Goal: Information Seeking & Learning: Understand process/instructions

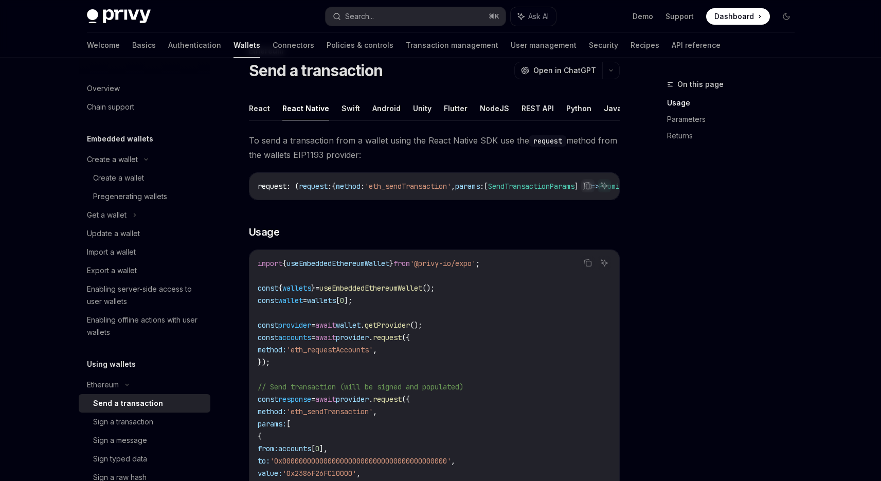
scroll to position [103, 0]
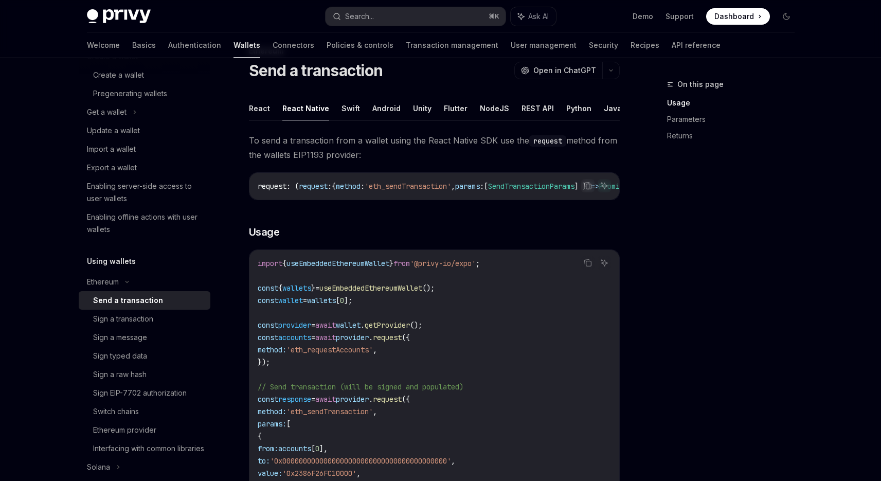
click at [709, 200] on div "On this page Usage Parameters Returns" at bounding box center [724, 279] width 156 height 403
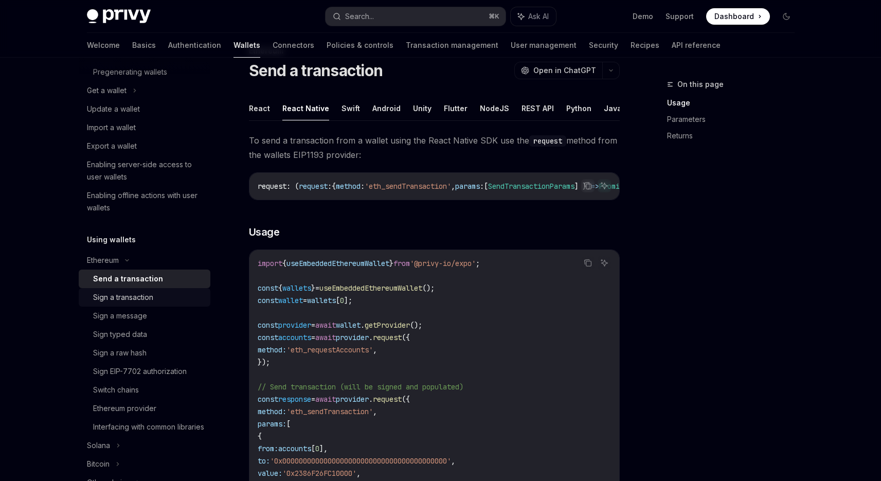
scroll to position [131, 0]
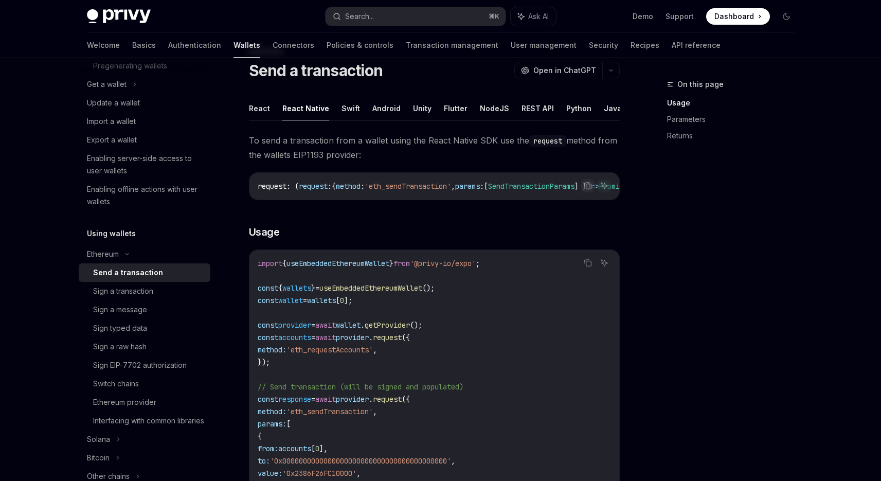
drag, startPoint x: 46, startPoint y: 293, endPoint x: 49, endPoint y: 285, distance: 8.5
click at [46, 293] on div "Privy Docs home page Search... ⌘ K Ask AI Demo Support Dashboard Dashboard Sear…" at bounding box center [440, 445] width 881 height 957
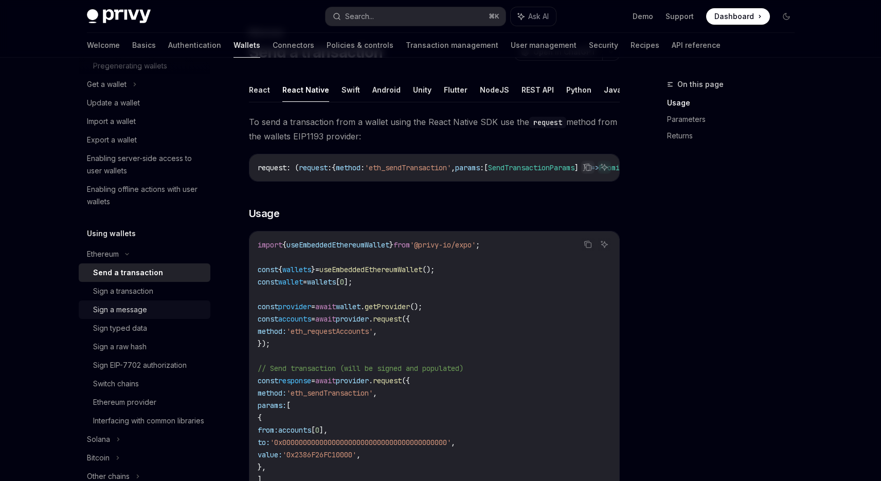
scroll to position [53, 0]
click at [114, 359] on div "Sign EIP-7702 authorization" at bounding box center [140, 365] width 94 height 12
type textarea "*"
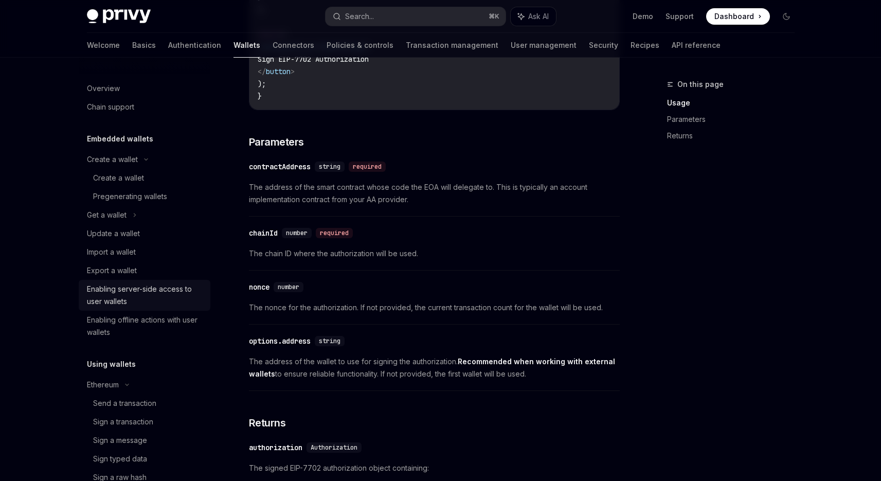
click at [141, 293] on div "Enabling server-side access to user wallets" at bounding box center [145, 295] width 117 height 25
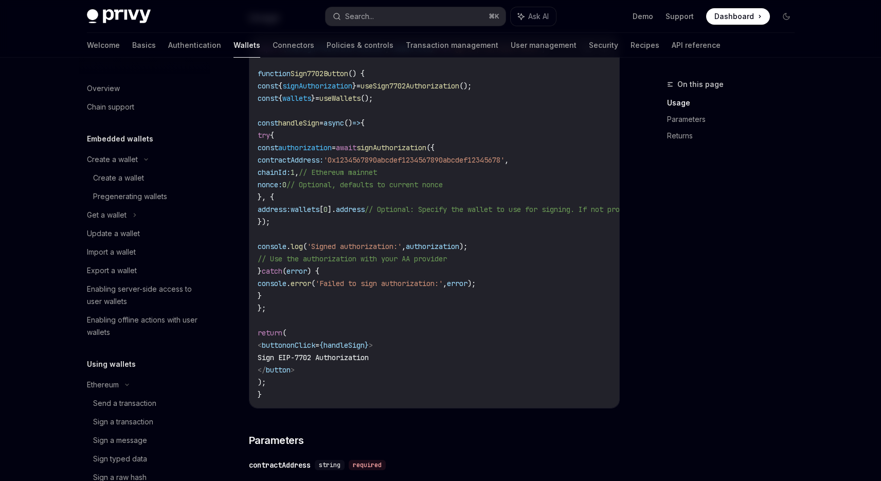
scroll to position [422, 0]
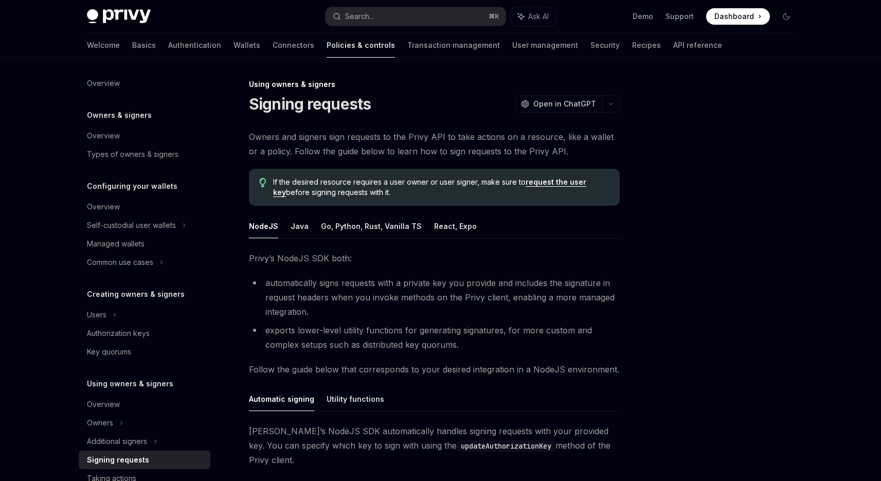
click at [437, 178] on span "If the desired resource requires a user owner or user signer, make sure to requ…" at bounding box center [441, 187] width 336 height 21
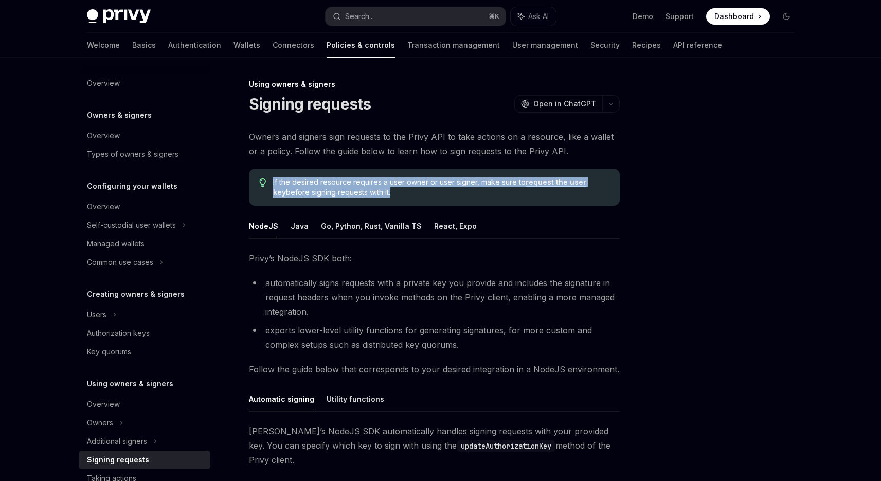
click at [437, 178] on span "If the desired resource requires a user owner or user signer, make sure to requ…" at bounding box center [441, 187] width 336 height 21
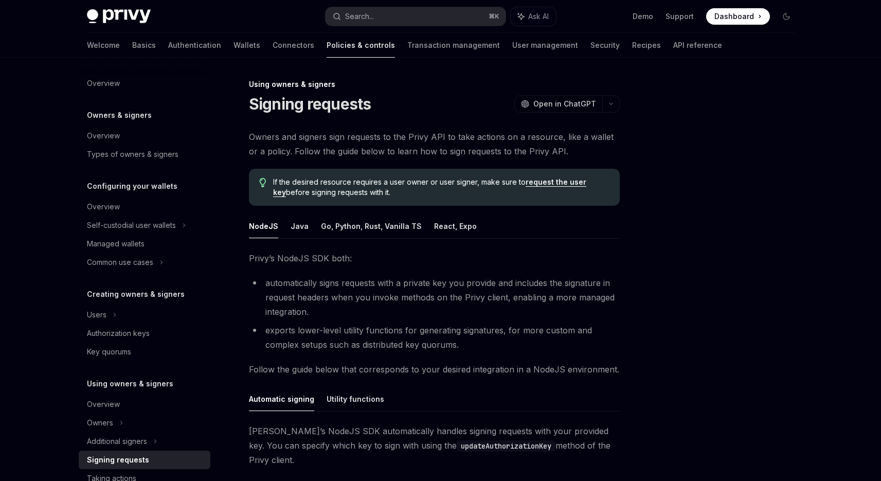
click at [715, 266] on div at bounding box center [724, 279] width 156 height 403
click at [441, 237] on button "React, Expo" at bounding box center [455, 226] width 43 height 24
type textarea "*"
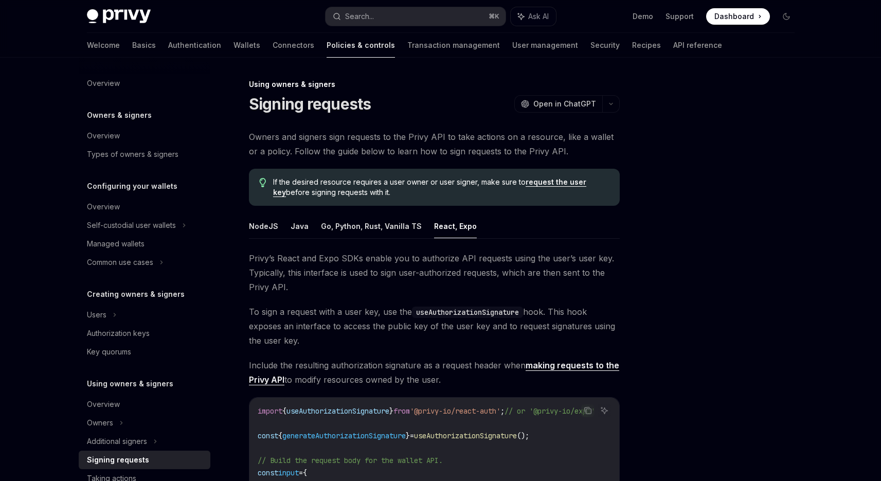
drag, startPoint x: 321, startPoint y: 282, endPoint x: 451, endPoint y: 285, distance: 129.6
click at [451, 285] on span "Privy’s React and Expo SDKs enable you to authorize API requests using the user…" at bounding box center [434, 272] width 371 height 43
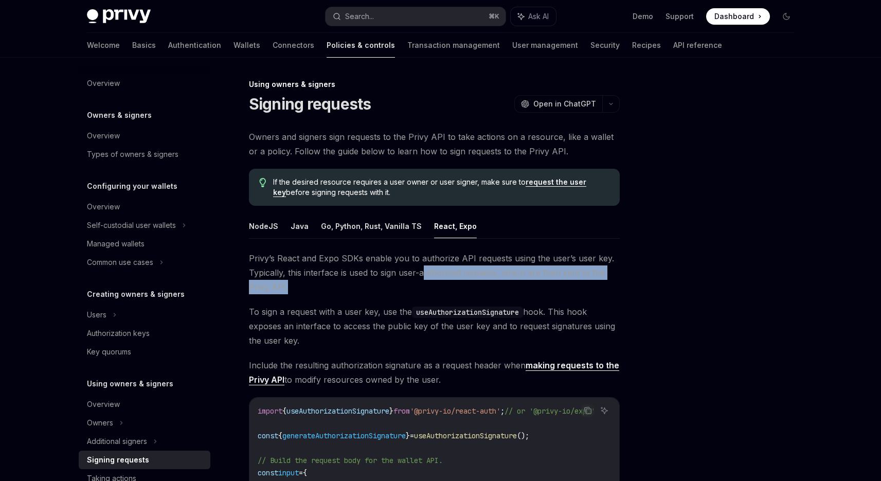
drag, startPoint x: 424, startPoint y: 276, endPoint x: 553, endPoint y: 283, distance: 129.3
click at [546, 281] on span "Privy’s React and Expo SDKs enable you to authorize API requests using the user…" at bounding box center [434, 272] width 371 height 43
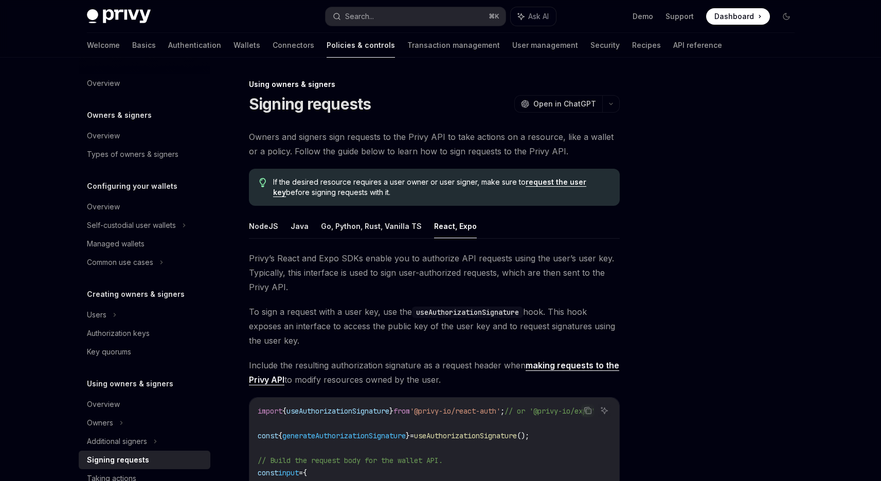
drag, startPoint x: 553, startPoint y: 284, endPoint x: 546, endPoint y: 284, distance: 7.2
click at [553, 284] on span "Privy’s React and Expo SDKs enable you to authorize API requests using the user…" at bounding box center [434, 272] width 371 height 43
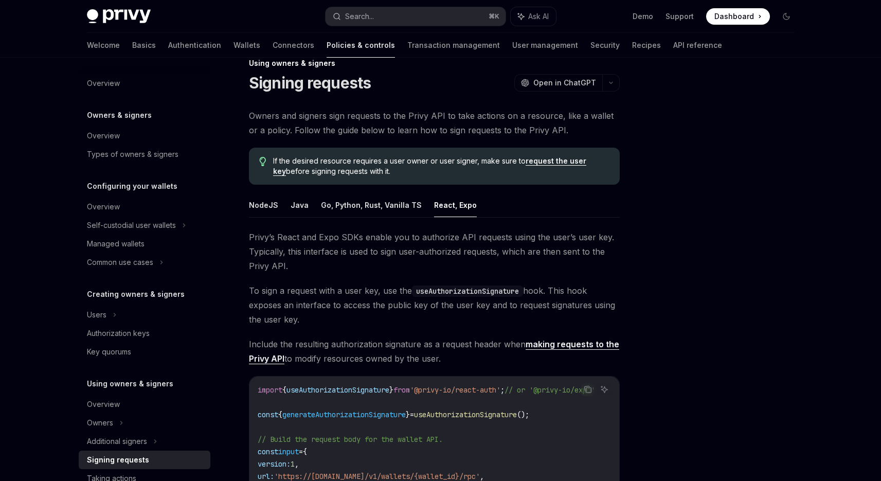
scroll to position [23, 0]
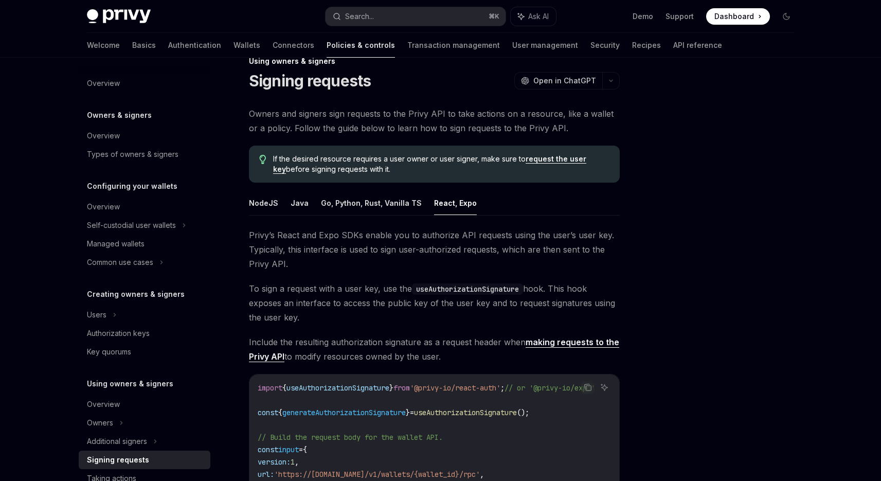
drag, startPoint x: 451, startPoint y: 291, endPoint x: 480, endPoint y: 292, distance: 29.4
click at [456, 292] on code "useAuthorizationSignature" at bounding box center [467, 288] width 111 height 11
click at [486, 292] on code "useAuthorizationSignature" at bounding box center [467, 288] width 111 height 11
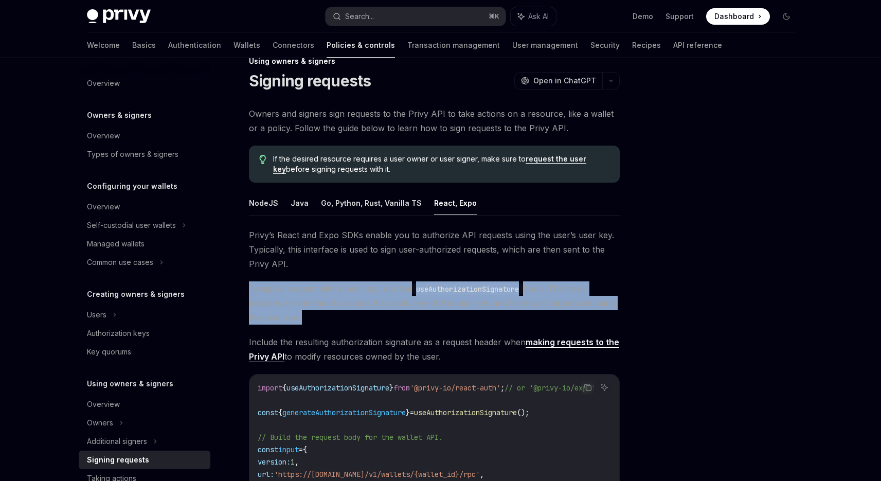
click at [486, 292] on code "useAuthorizationSignature" at bounding box center [467, 288] width 111 height 11
click at [605, 299] on span "To sign a request with a user key, use the useAuthorizationSignature hook. This…" at bounding box center [434, 302] width 371 height 43
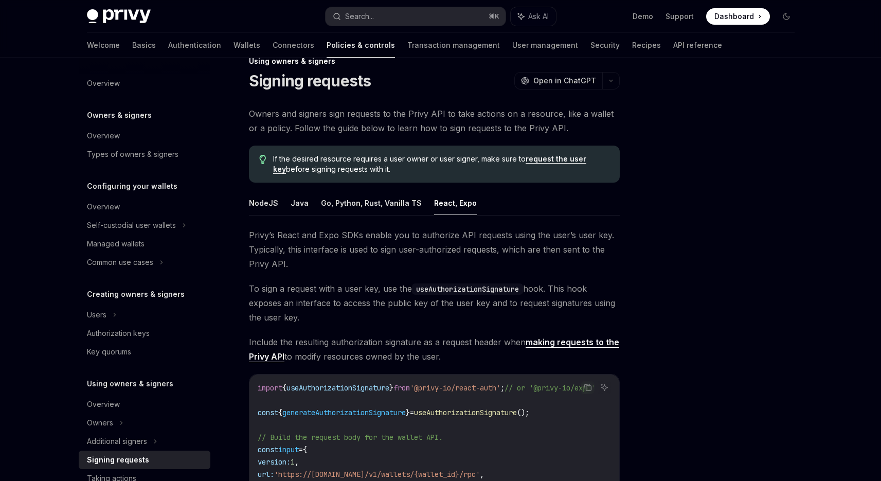
click at [395, 299] on span "To sign a request with a user key, use the useAuthorizationSignature hook. This…" at bounding box center [434, 302] width 371 height 43
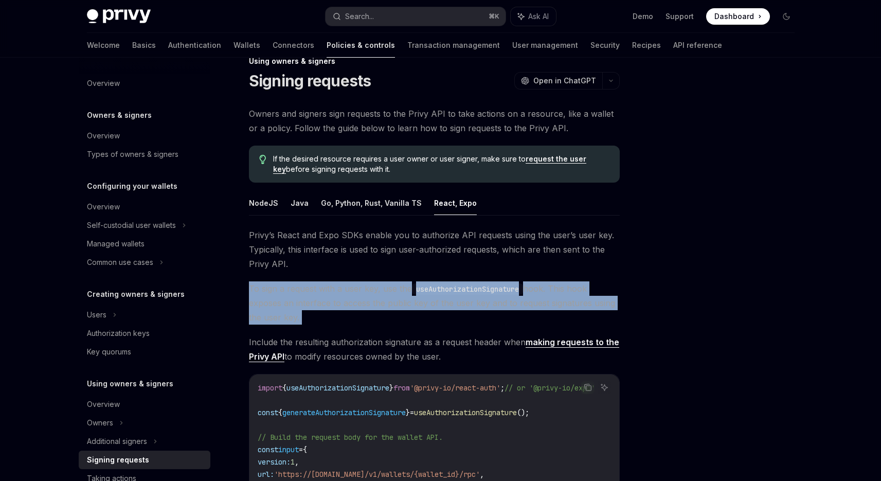
drag, startPoint x: 395, startPoint y: 299, endPoint x: 581, endPoint y: 304, distance: 185.2
click at [414, 302] on span "To sign a request with a user key, use the useAuthorizationSignature hook. This…" at bounding box center [434, 302] width 371 height 43
click at [582, 304] on span "To sign a request with a user key, use the useAuthorizationSignature hook. This…" at bounding box center [434, 302] width 371 height 43
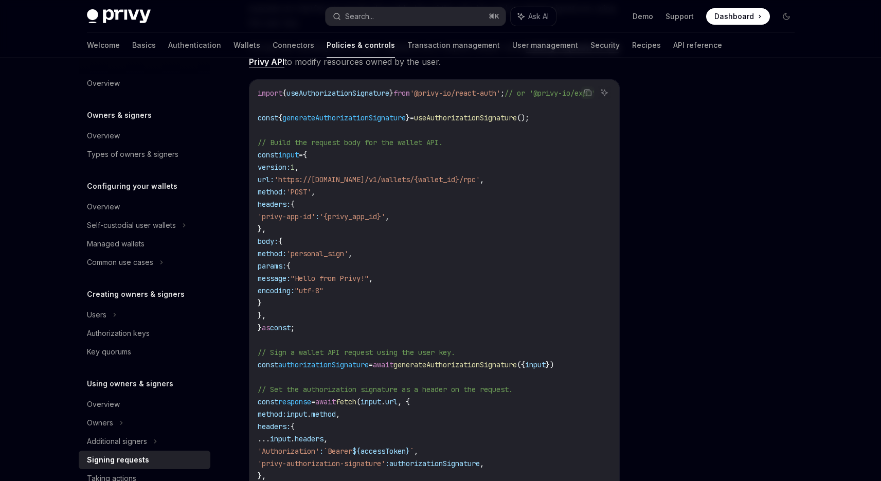
scroll to position [537, 0]
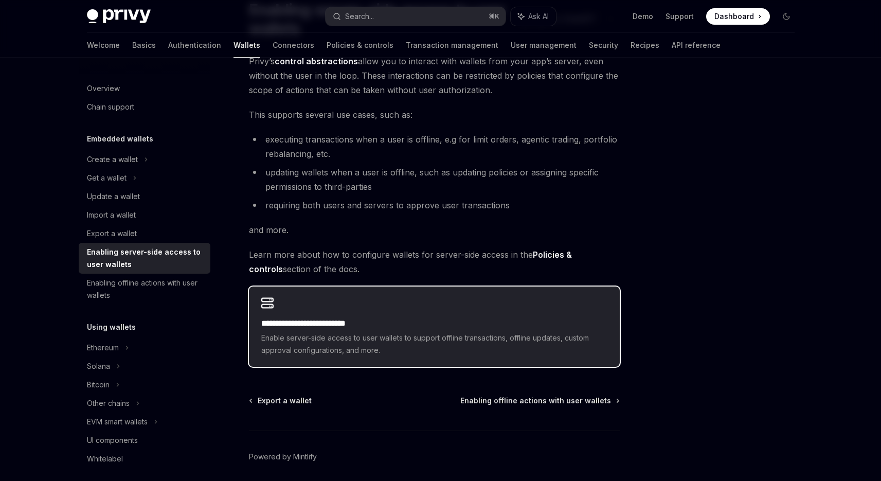
scroll to position [96, 0]
click at [483, 318] on h2 "**********" at bounding box center [434, 322] width 346 height 12
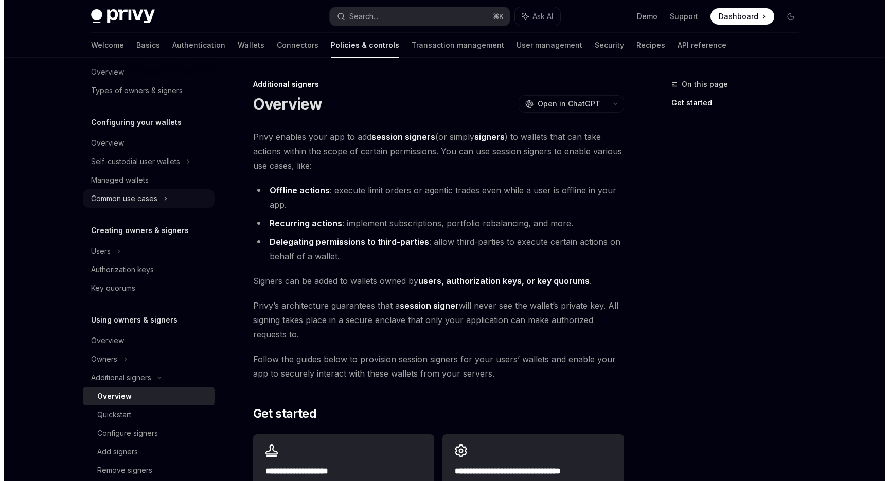
scroll to position [108, 0]
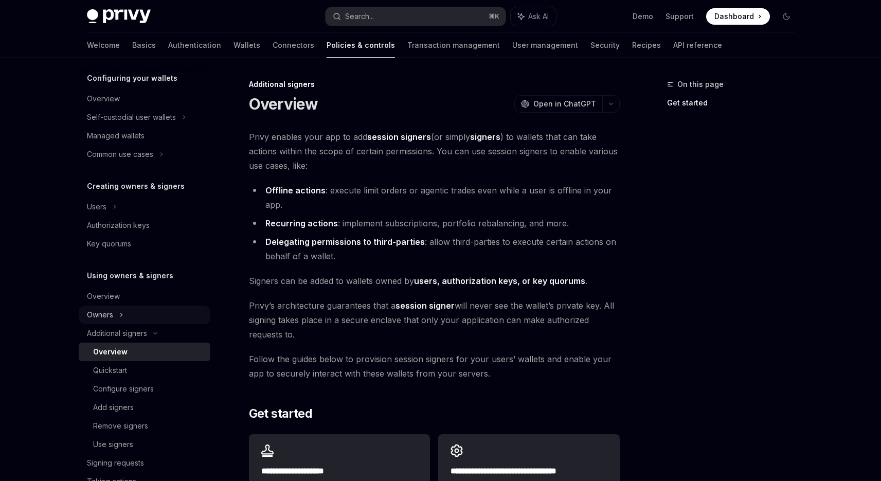
click at [124, 126] on div "Owners" at bounding box center [145, 117] width 132 height 19
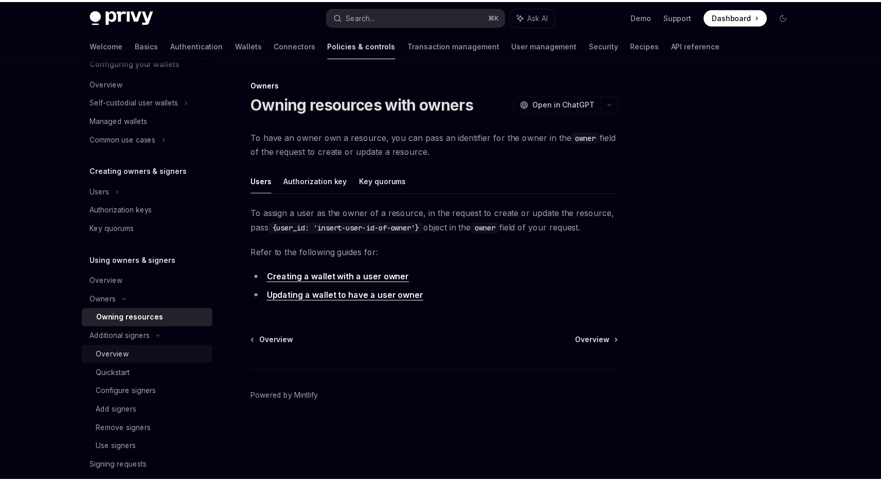
scroll to position [128, 0]
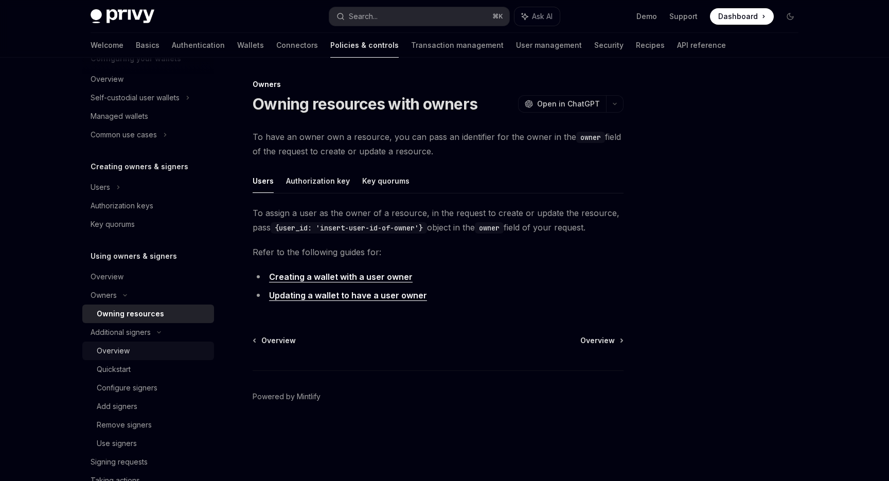
click at [147, 359] on link "Overview" at bounding box center [148, 350] width 132 height 19
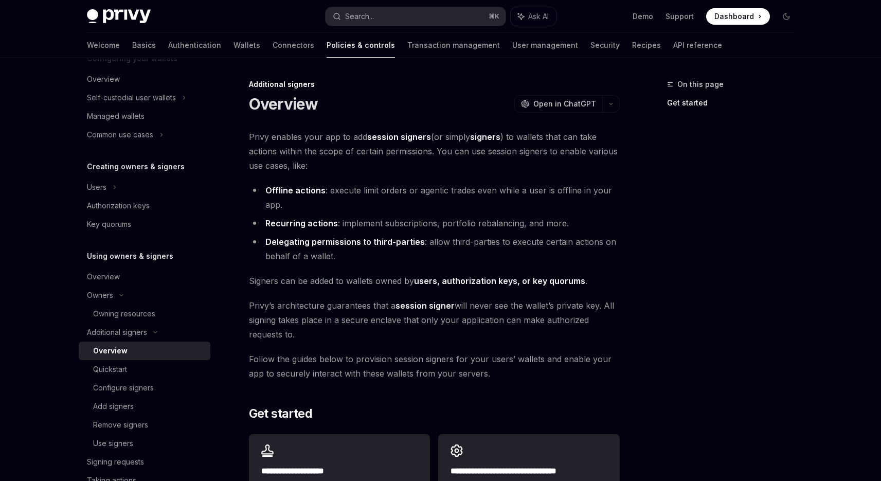
click at [152, 354] on div "Overview" at bounding box center [148, 351] width 111 height 12
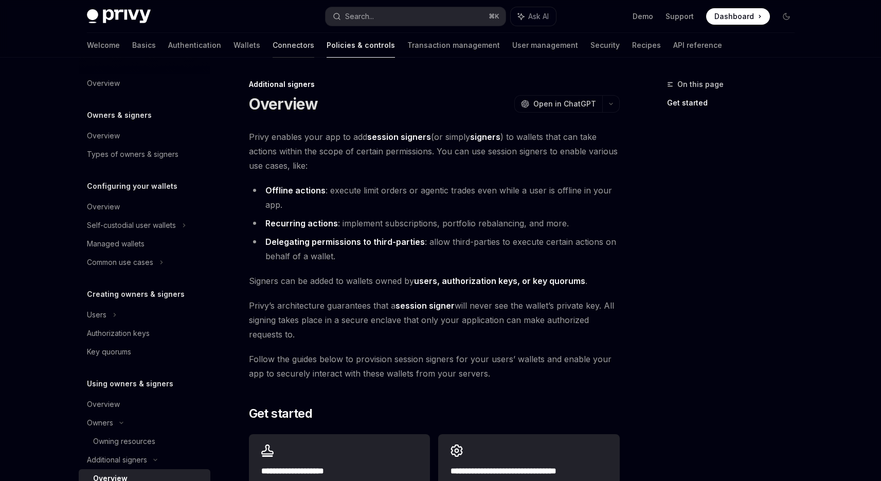
click at [273, 52] on link "Connectors" at bounding box center [294, 45] width 42 height 25
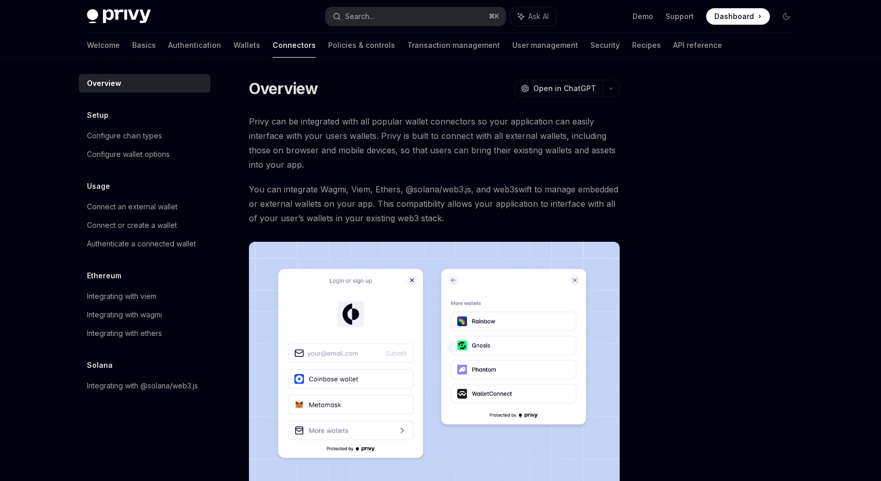
scroll to position [178, 0]
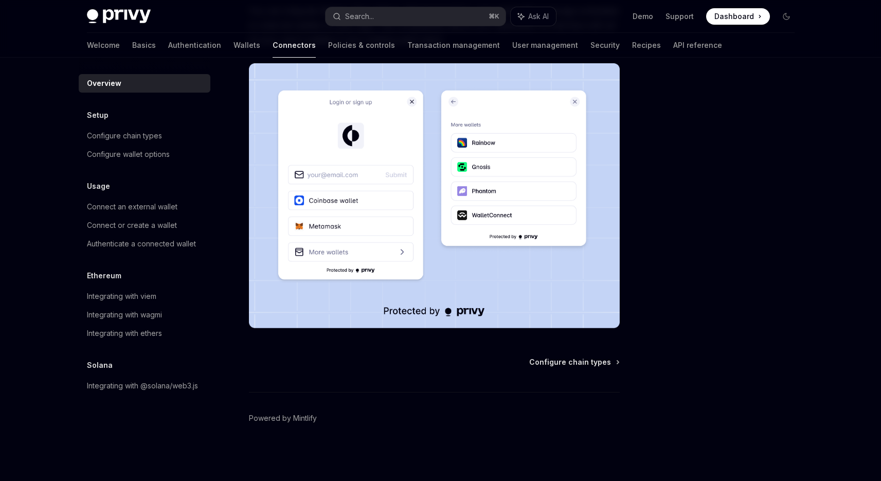
click at [588, 367] on div "Configure chain types Powered by Mintlify" at bounding box center [434, 419] width 371 height 124
click at [587, 363] on span "Configure chain types" at bounding box center [570, 362] width 82 height 10
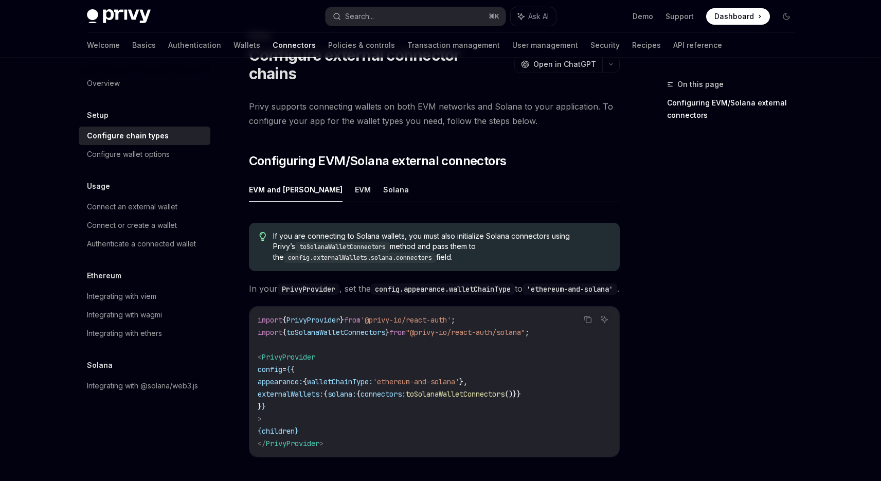
scroll to position [190, 0]
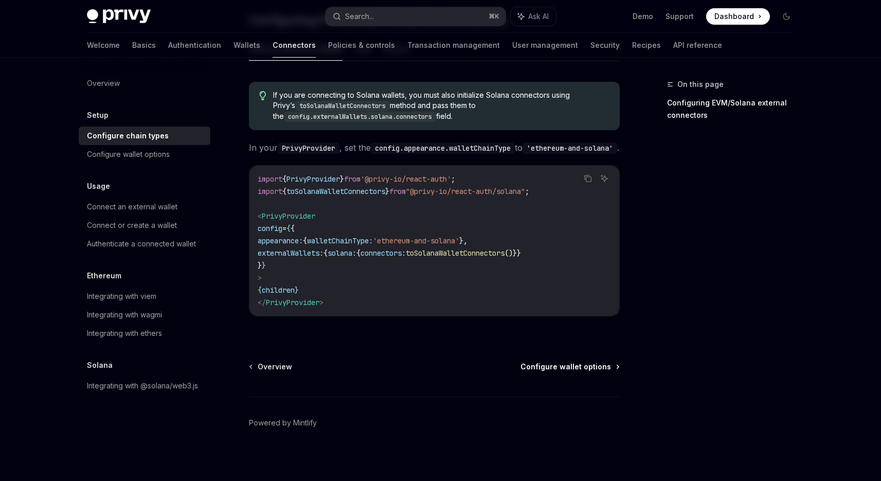
click at [580, 361] on span "Configure wallet options" at bounding box center [565, 366] width 91 height 10
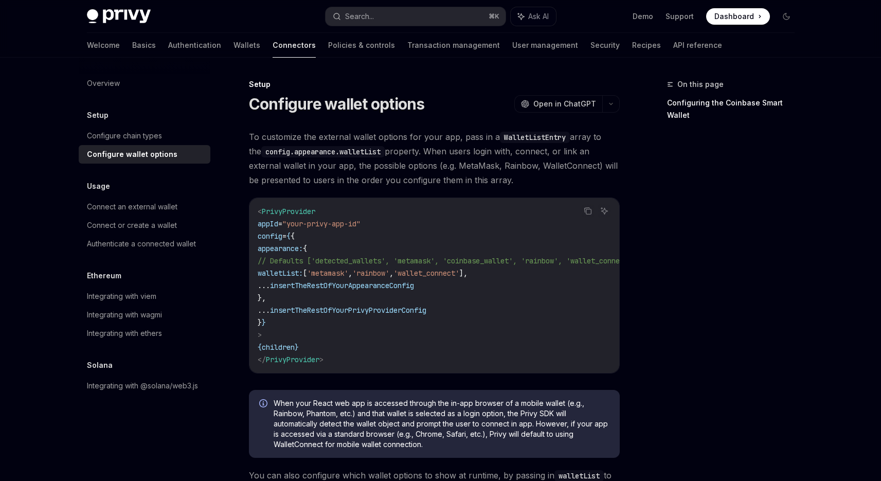
click at [584, 360] on code "< PrivyProvider appId = "your-privy-app-id" config = { { appearance: { // Defau…" at bounding box center [459, 285] width 403 height 160
click at [445, 141] on span "To customize the external wallet options for your app, pass in a WalletListEntr…" at bounding box center [434, 159] width 371 height 58
click at [452, 148] on span "To customize the external wallet options for your app, pass in a WalletListEntr…" at bounding box center [434, 159] width 371 height 58
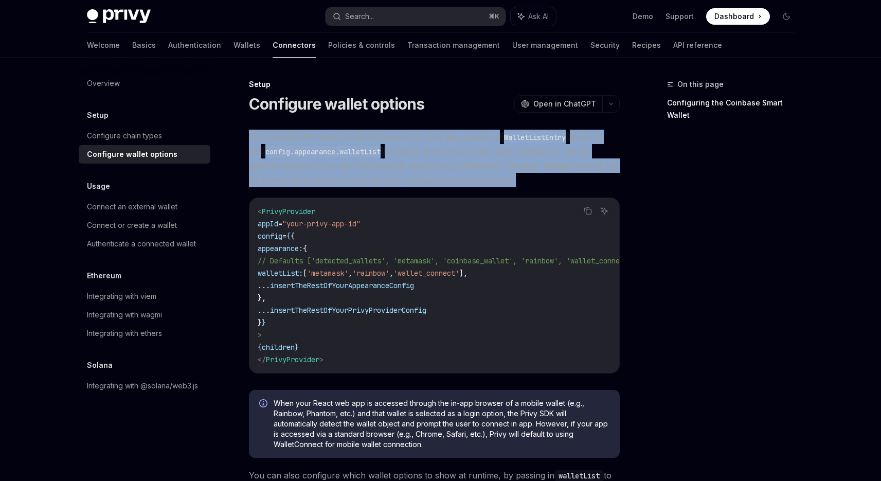
drag, startPoint x: 452, startPoint y: 148, endPoint x: 557, endPoint y: 179, distance: 109.6
click at [461, 152] on span "To customize the external wallet options for your app, pass in a WalletListEntr…" at bounding box center [434, 159] width 371 height 58
click at [565, 182] on span "To customize the external wallet options for your app, pass in a WalletListEntr…" at bounding box center [434, 159] width 371 height 58
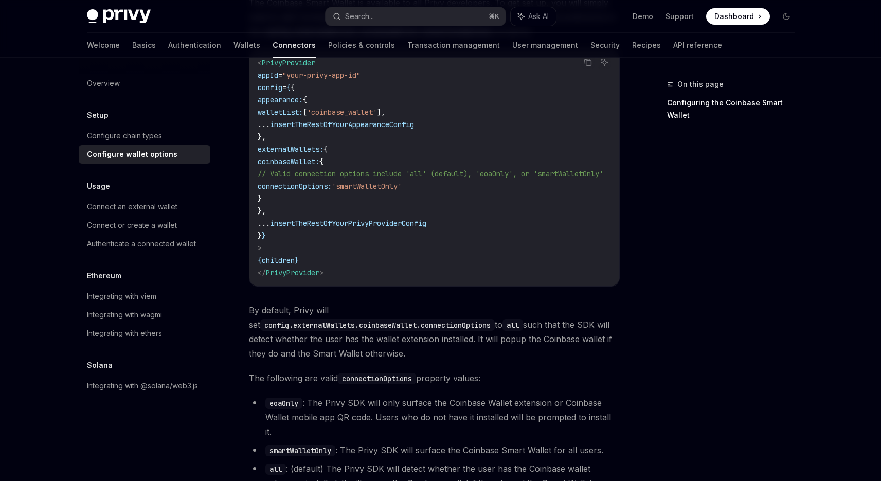
scroll to position [1414, 0]
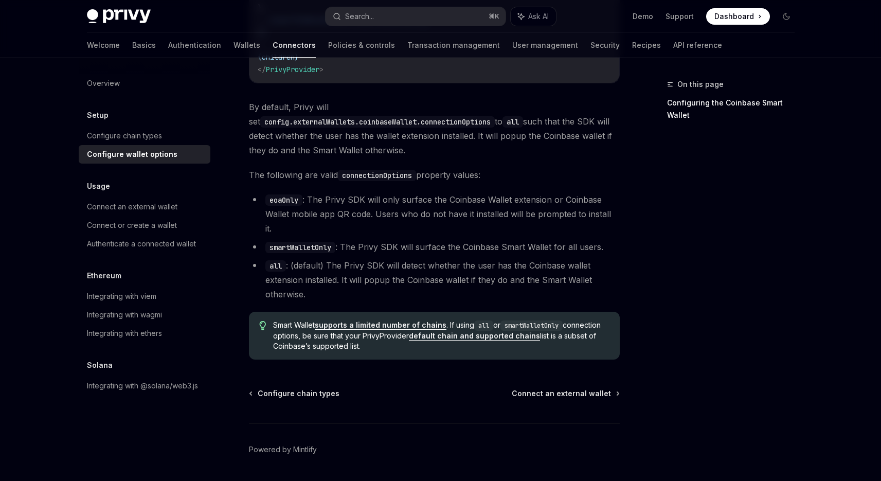
click at [350, 240] on li "smartWalletOnly : The Privy SDK will surface the Coinbase Smart Wallet for all …" at bounding box center [434, 247] width 371 height 14
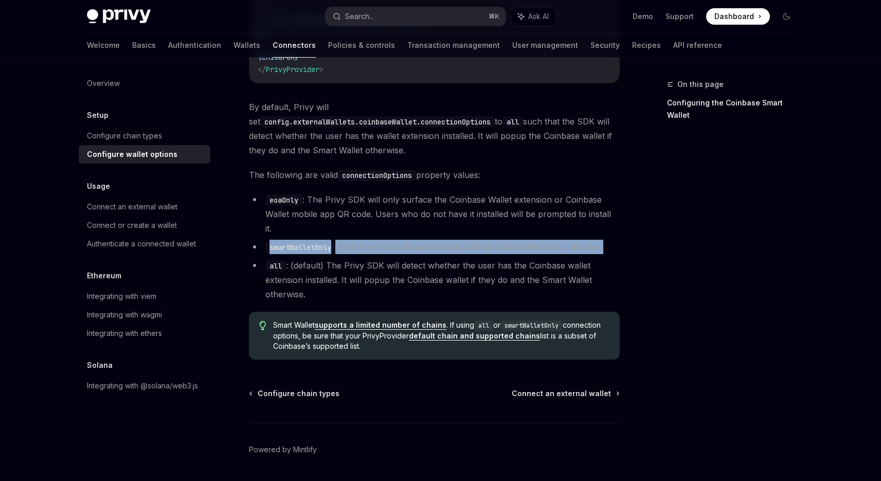
click at [350, 240] on li "smartWalletOnly : The Privy SDK will surface the Coinbase Smart Wallet for all …" at bounding box center [434, 247] width 371 height 14
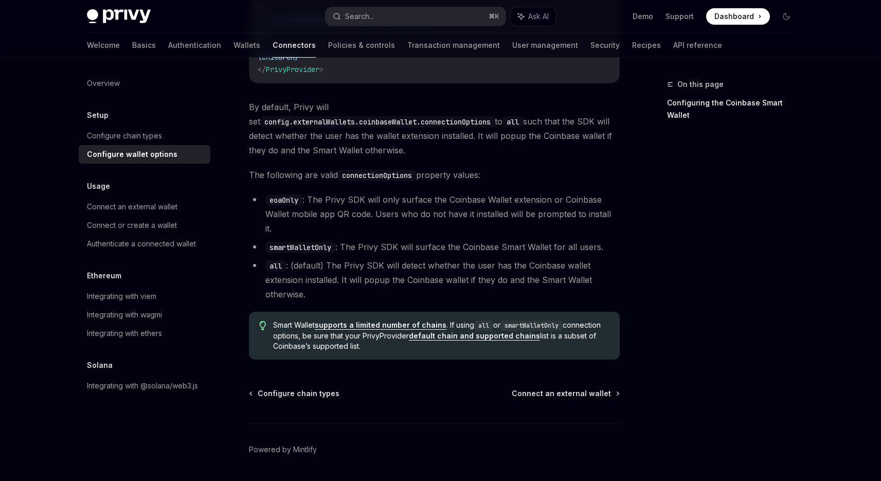
click at [550, 258] on li "all : (default) The Privy SDK will detect whether the user has the Coinbase wal…" at bounding box center [434, 279] width 371 height 43
click at [587, 388] on span "Connect an external wallet" at bounding box center [561, 393] width 99 height 10
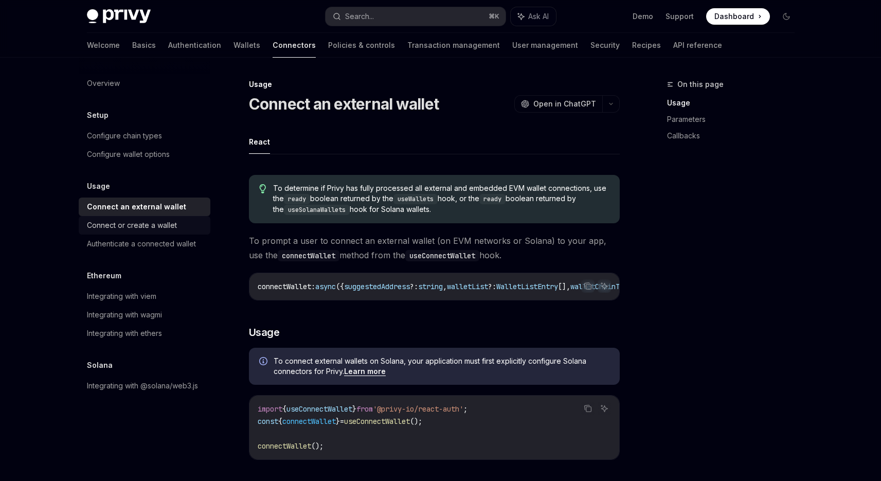
click at [172, 219] on div "Connect or create a wallet" at bounding box center [132, 225] width 90 height 12
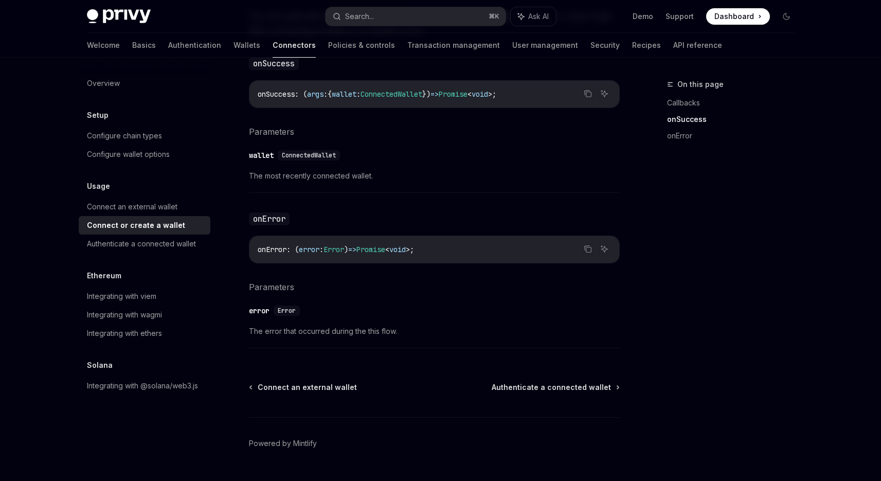
scroll to position [632, 0]
click at [190, 246] on div "Authenticate a connected wallet" at bounding box center [141, 244] width 109 height 12
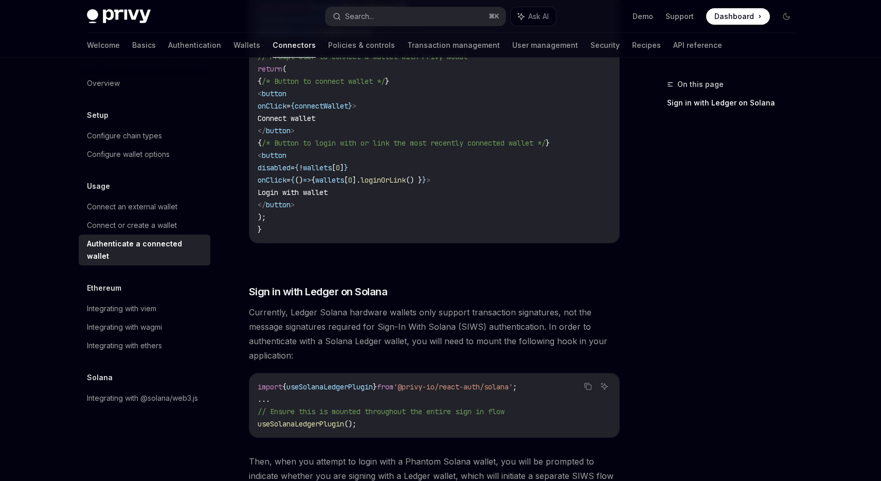
scroll to position [843, 0]
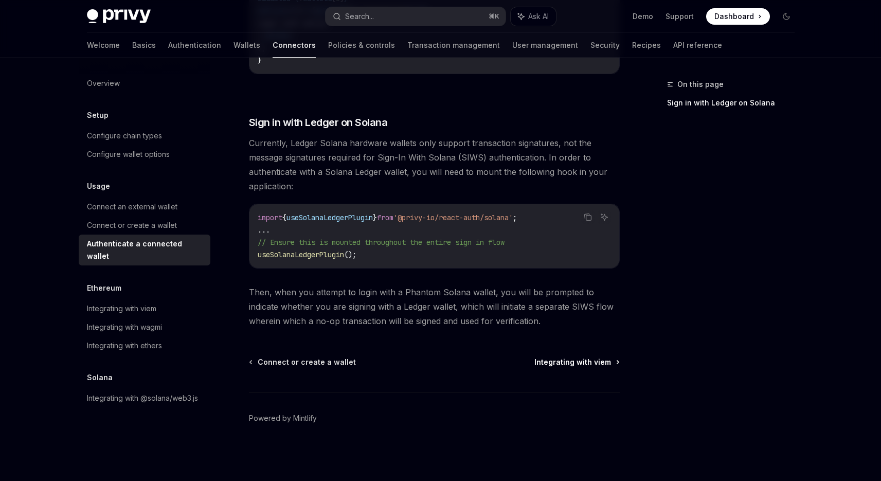
click at [559, 365] on span "Integrating with viem" at bounding box center [572, 362] width 77 height 10
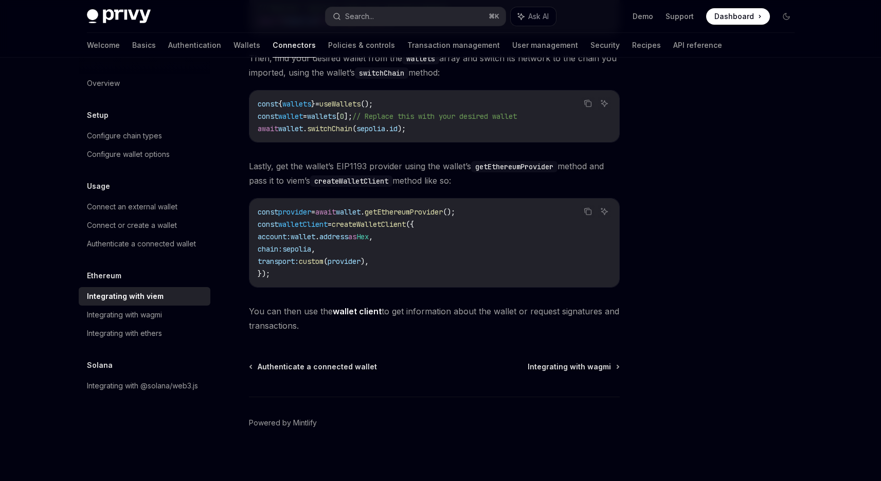
scroll to position [245, 0]
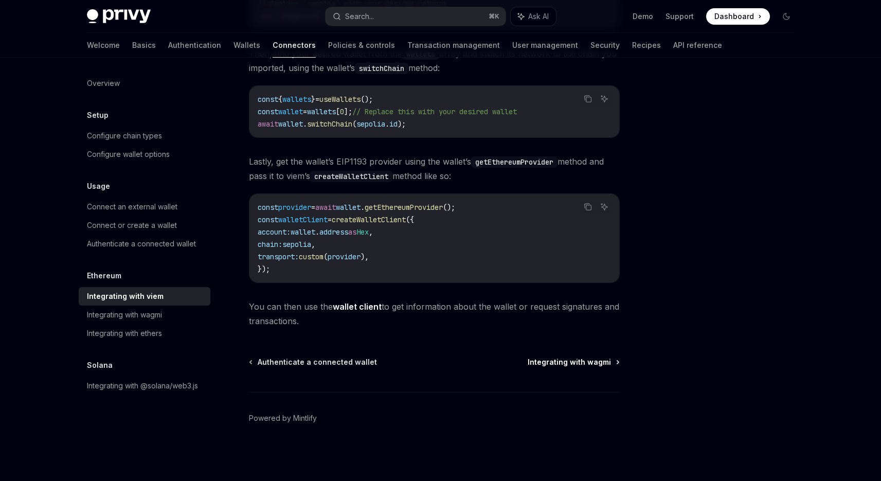
click at [583, 366] on span "Integrating with wagmi" at bounding box center [569, 362] width 83 height 10
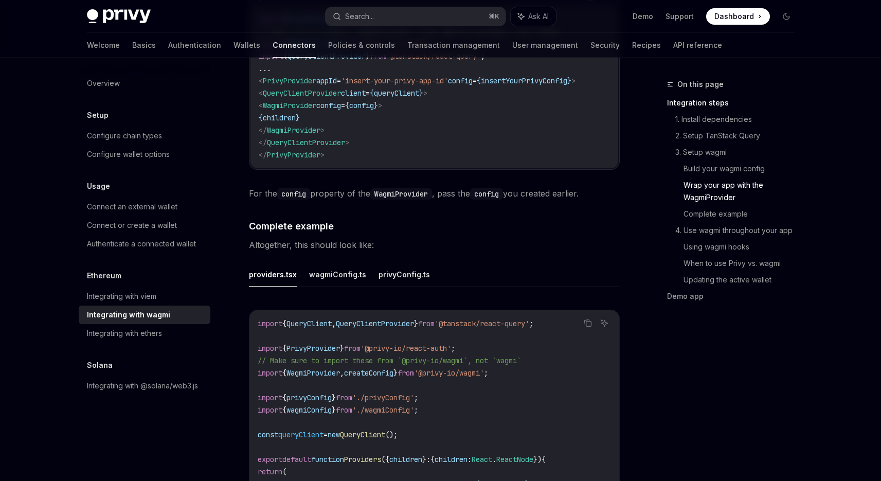
scroll to position [1822, 0]
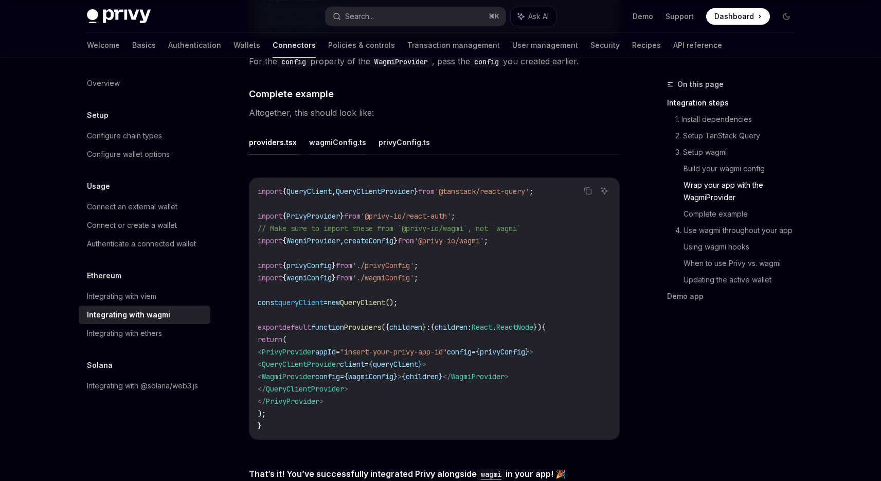
click at [330, 144] on button "wagmiConfig.ts" at bounding box center [337, 142] width 57 height 24
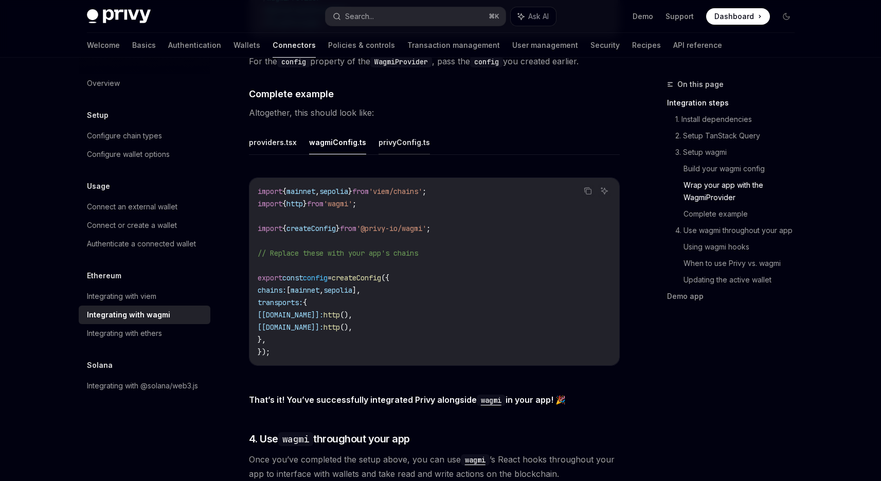
click at [395, 137] on button "privyConfig.ts" at bounding box center [403, 142] width 51 height 24
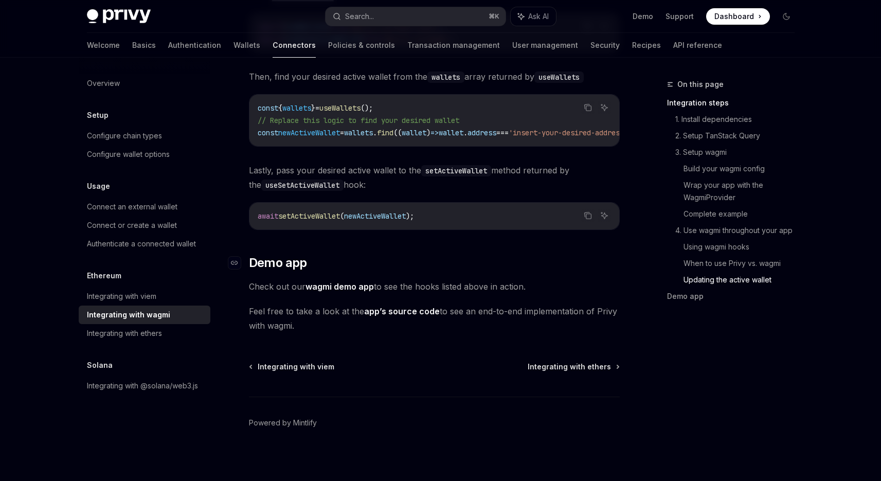
scroll to position [2847, 0]
click at [551, 363] on span "Integrating with ethers" at bounding box center [569, 368] width 83 height 10
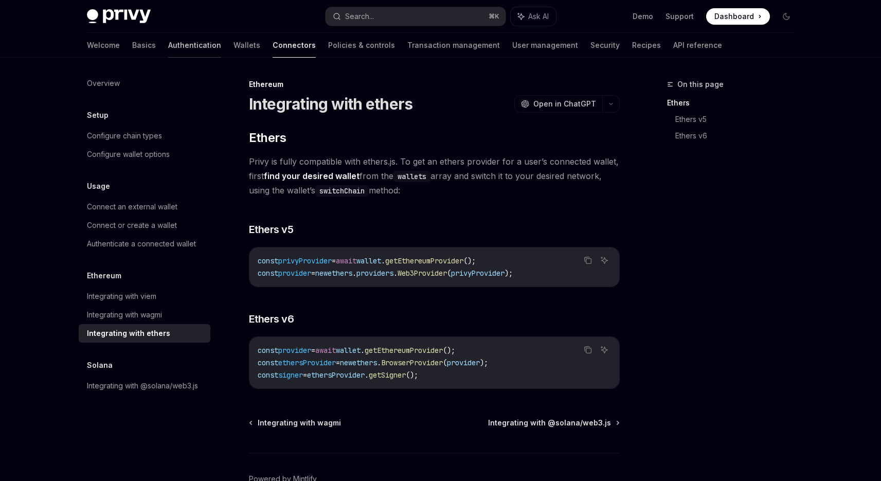
click at [168, 55] on link "Authentication" at bounding box center [194, 45] width 53 height 25
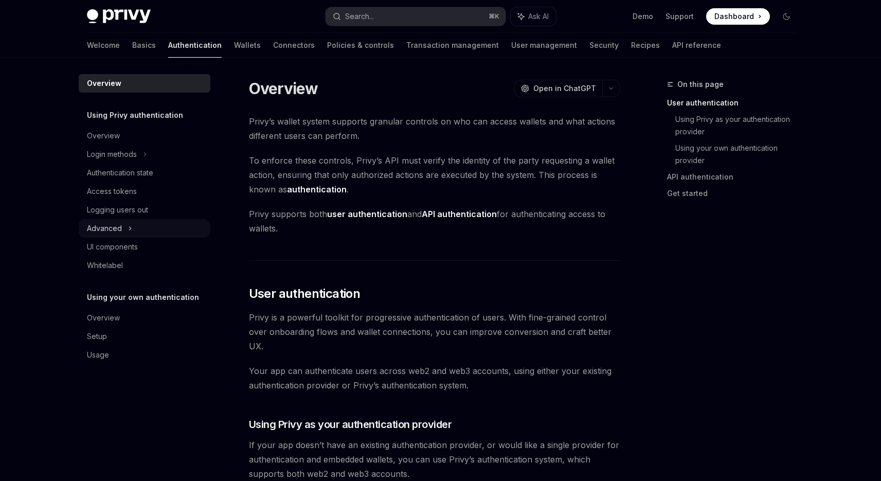
click at [130, 221] on div "Advanced" at bounding box center [145, 228] width 132 height 19
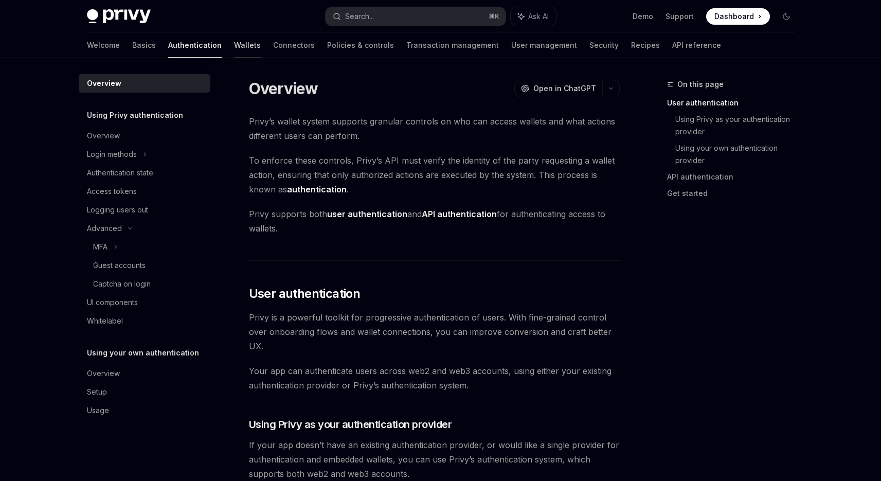
click at [234, 39] on link "Wallets" at bounding box center [247, 45] width 27 height 25
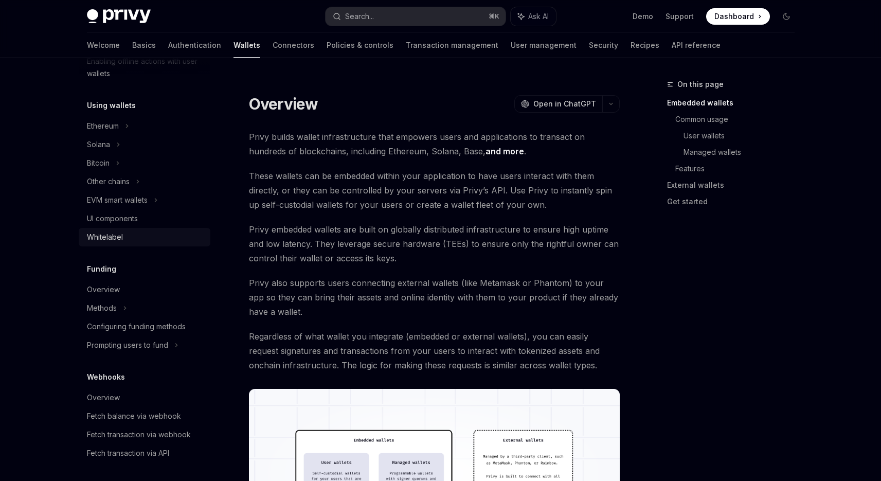
scroll to position [205, 0]
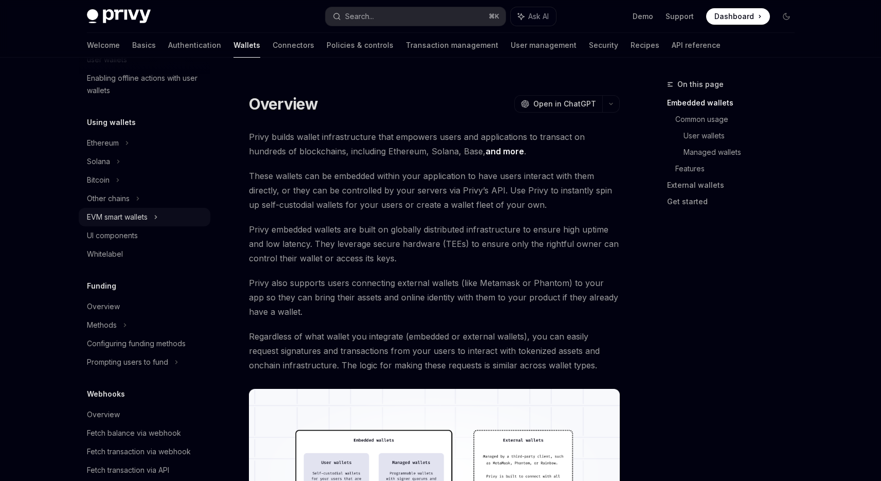
click at [156, 215] on icon at bounding box center [156, 217] width 4 height 12
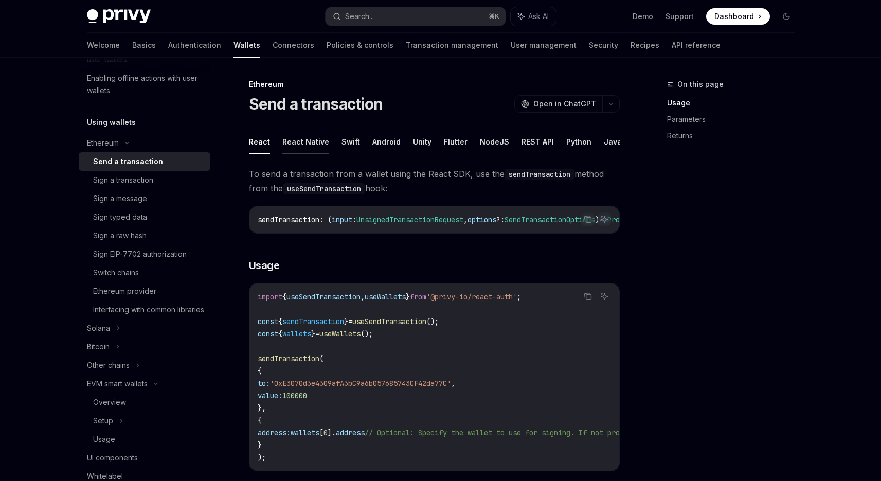
click at [292, 138] on button "React Native" at bounding box center [305, 142] width 47 height 24
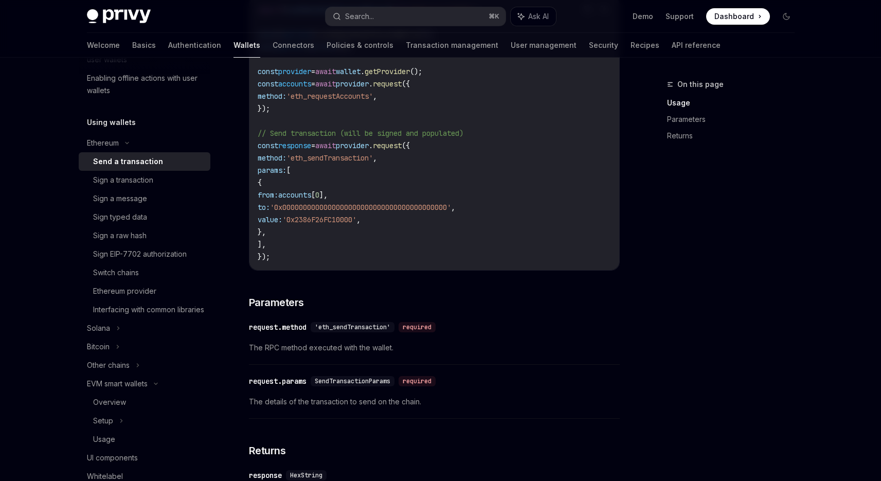
scroll to position [388, 0]
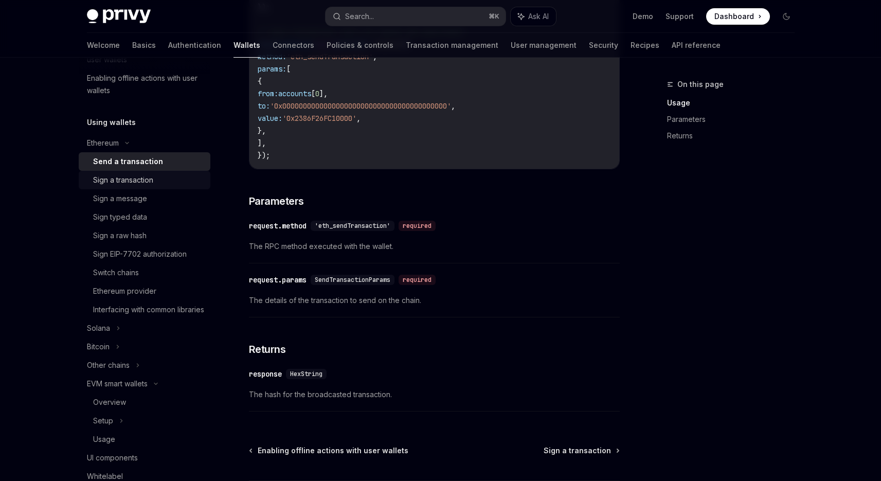
click at [147, 183] on div "Sign a transaction" at bounding box center [123, 180] width 60 height 12
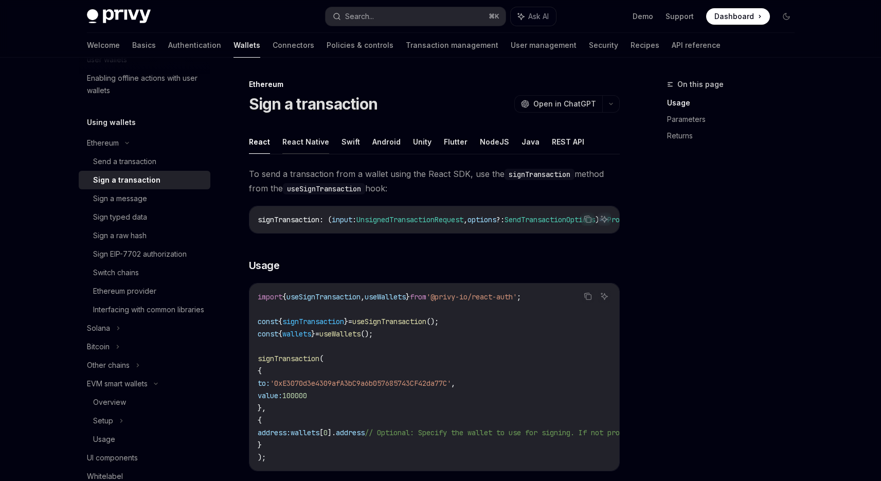
click at [318, 146] on button "React Native" at bounding box center [305, 142] width 47 height 24
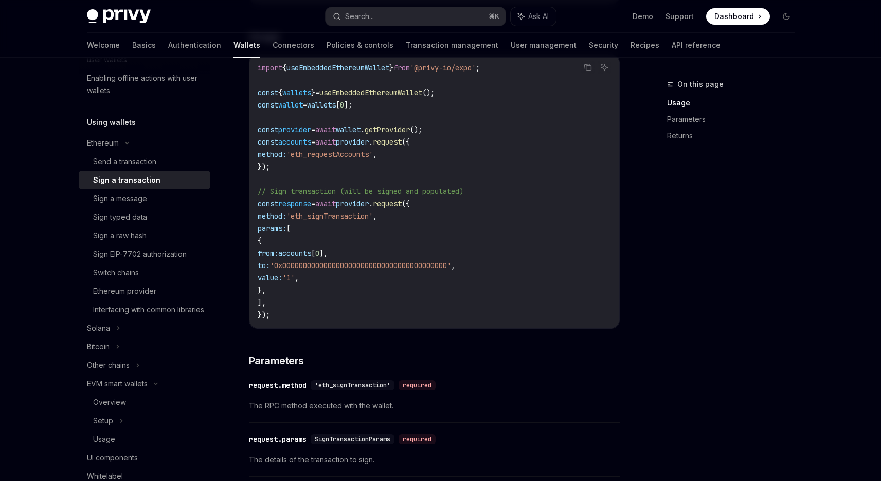
scroll to position [229, 0]
click at [143, 157] on div "Send a transaction" at bounding box center [124, 161] width 63 height 12
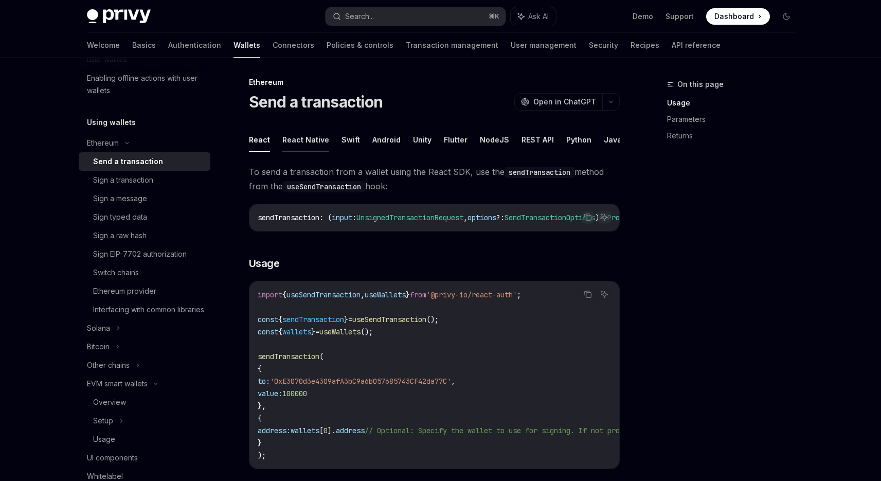
click at [320, 149] on button "React Native" at bounding box center [305, 140] width 47 height 24
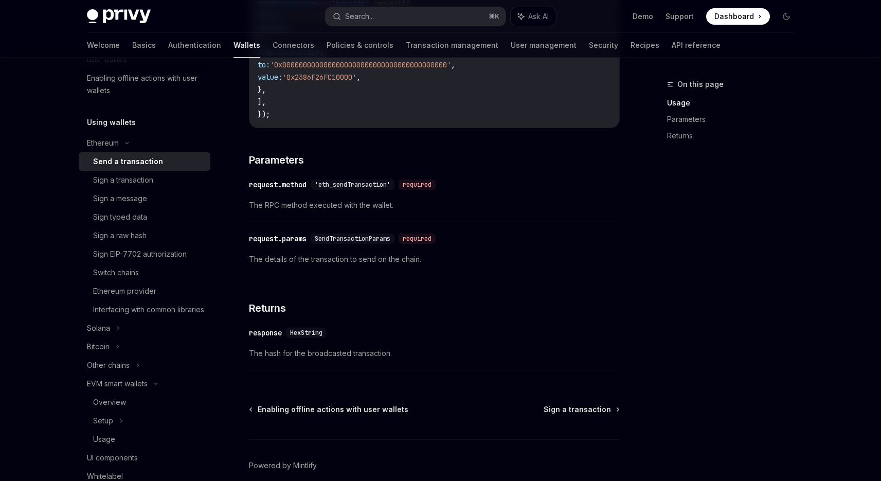
scroll to position [175, 0]
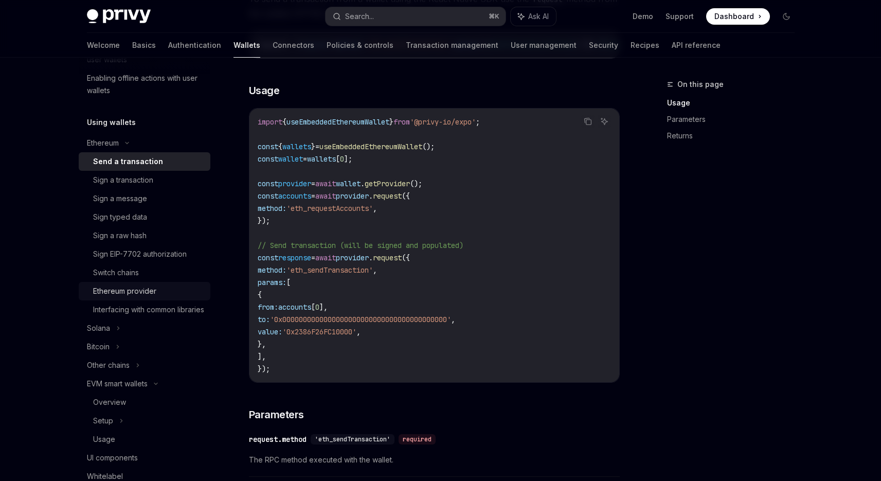
click at [149, 286] on div "Ethereum provider" at bounding box center [124, 291] width 63 height 12
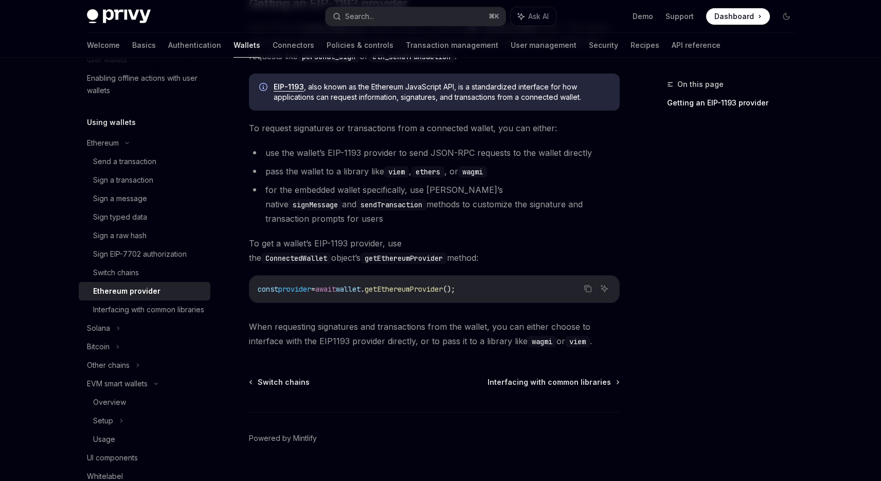
scroll to position [124, 0]
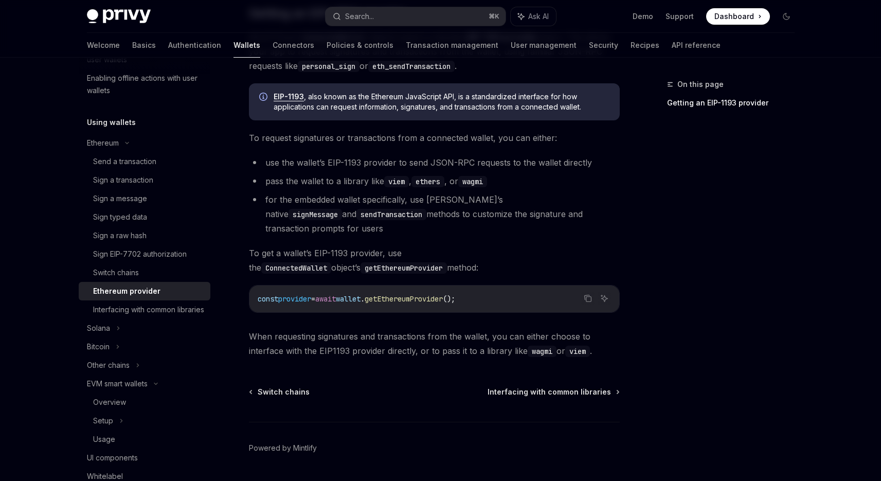
click at [293, 387] on div "Switch chains Interfacing with common libraries Powered by Mintlify" at bounding box center [434, 449] width 371 height 124
click at [291, 387] on div "Switch chains Interfacing with common libraries Powered by Mintlify" at bounding box center [434, 449] width 371 height 124
click at [294, 387] on span "Switch chains" at bounding box center [284, 392] width 52 height 10
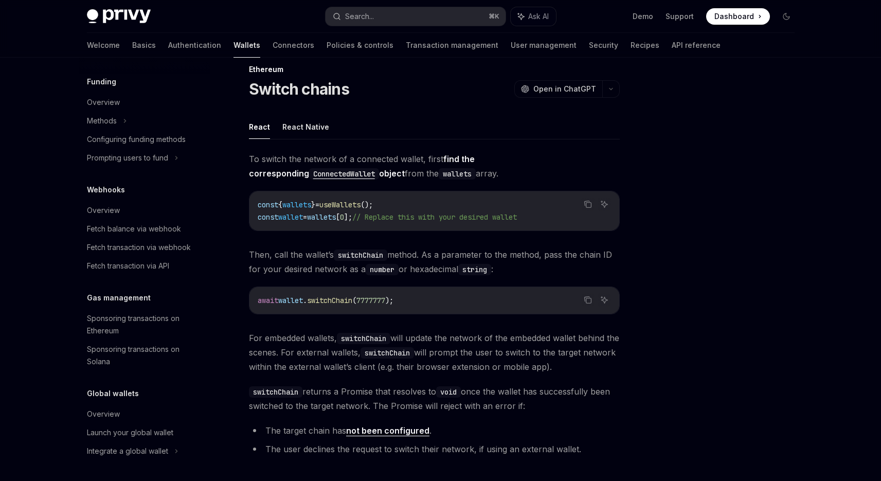
scroll to position [12, 0]
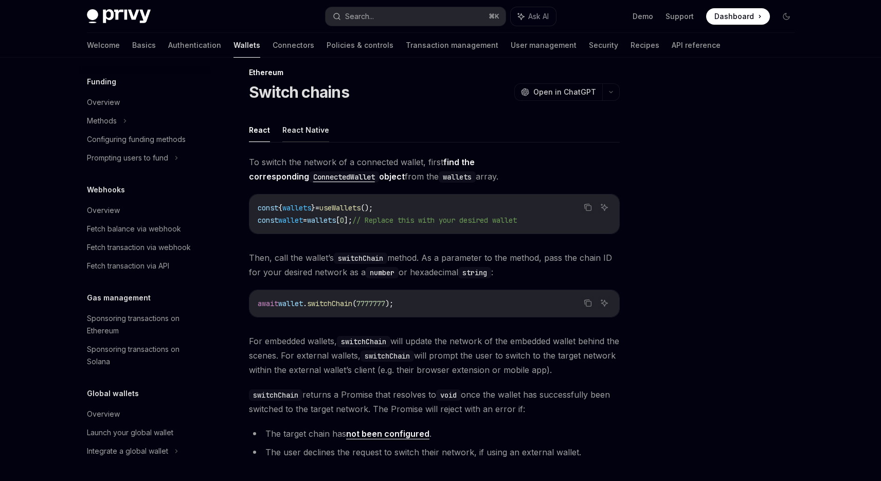
click at [300, 132] on button "React Native" at bounding box center [305, 130] width 47 height 24
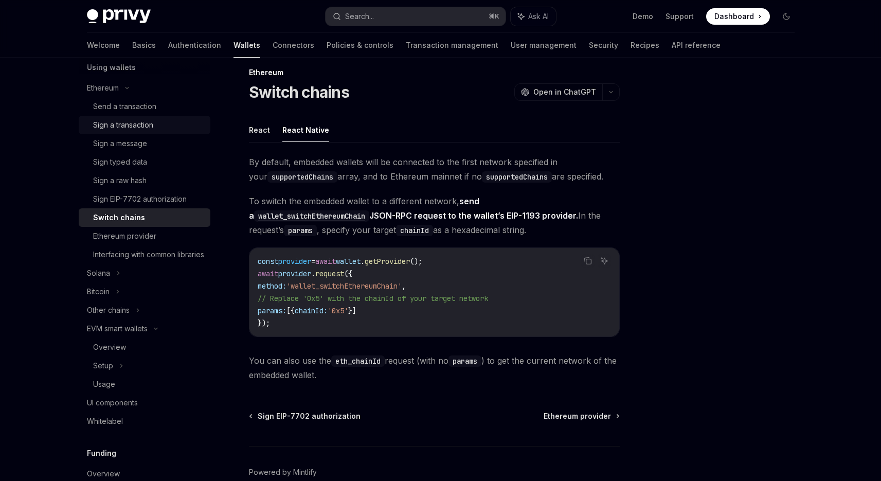
scroll to position [191, 0]
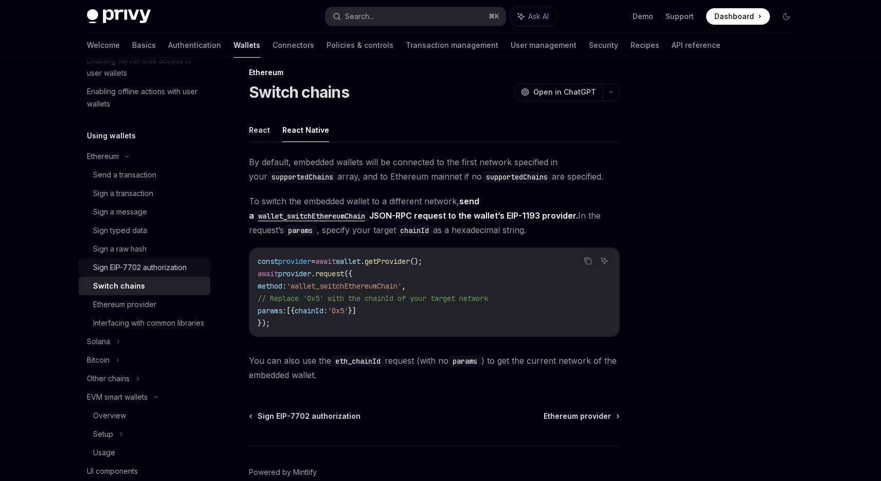
click at [154, 264] on div "Sign EIP-7702 authorization" at bounding box center [140, 267] width 94 height 12
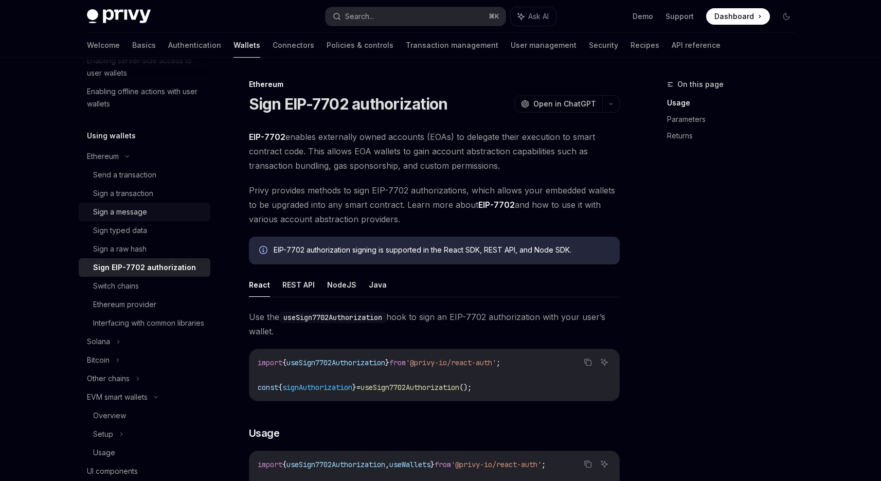
click at [134, 218] on link "Sign a message" at bounding box center [145, 212] width 132 height 19
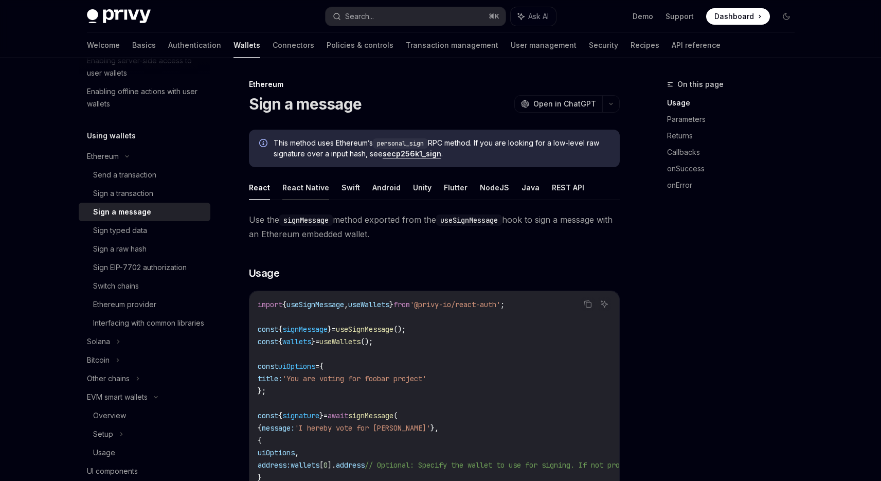
click at [301, 192] on button "React Native" at bounding box center [305, 187] width 47 height 24
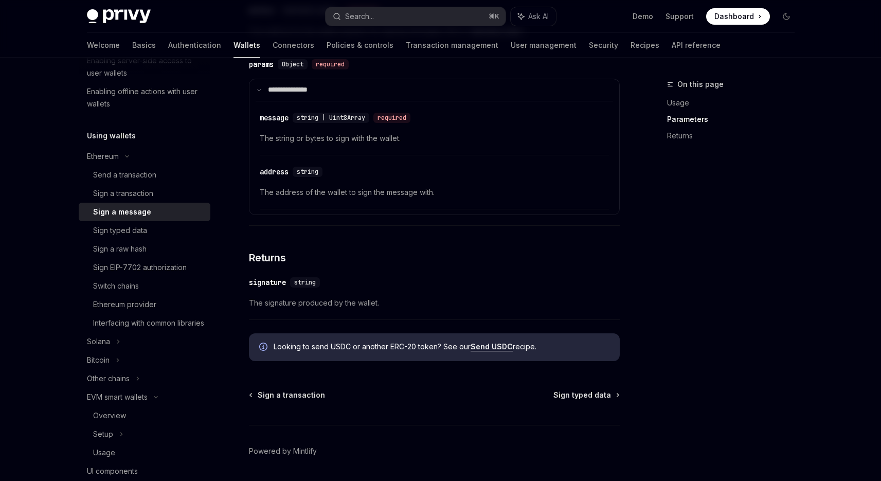
scroll to position [558, 0]
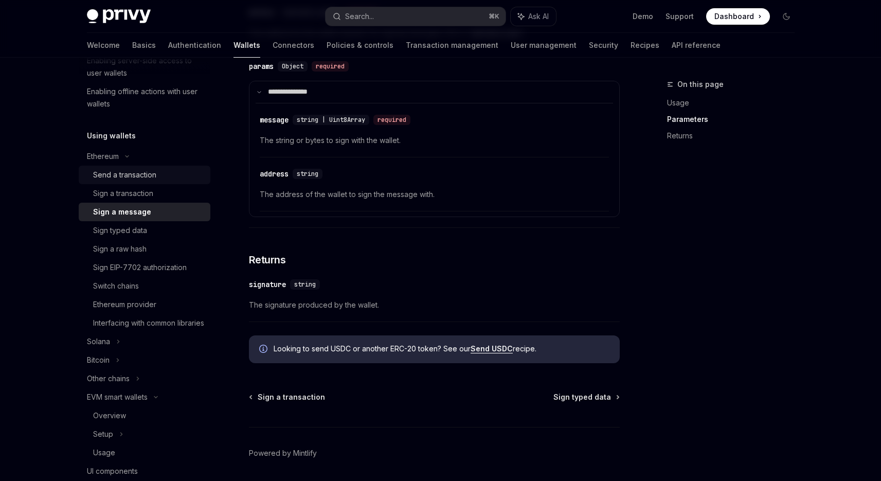
drag, startPoint x: 141, startPoint y: 193, endPoint x: 137, endPoint y: 180, distance: 13.0
click at [140, 192] on div "Sign a transaction" at bounding box center [123, 193] width 60 height 12
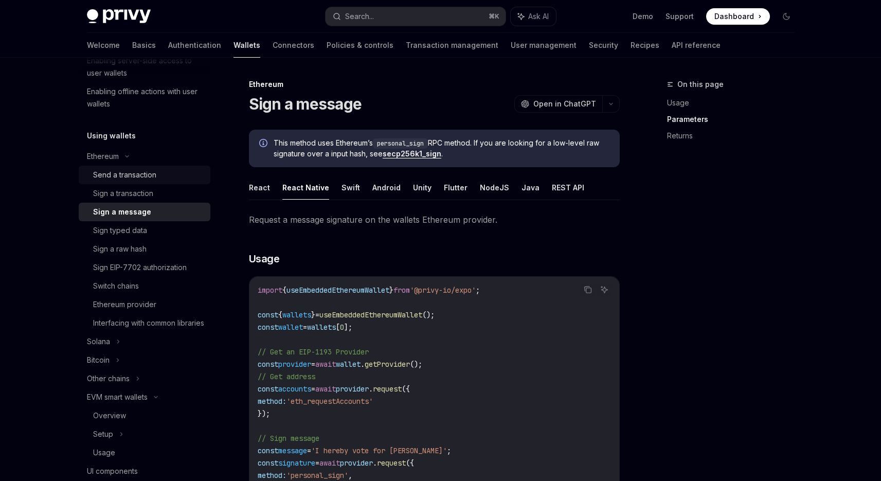
click at [137, 178] on div "Send a transaction" at bounding box center [124, 175] width 63 height 12
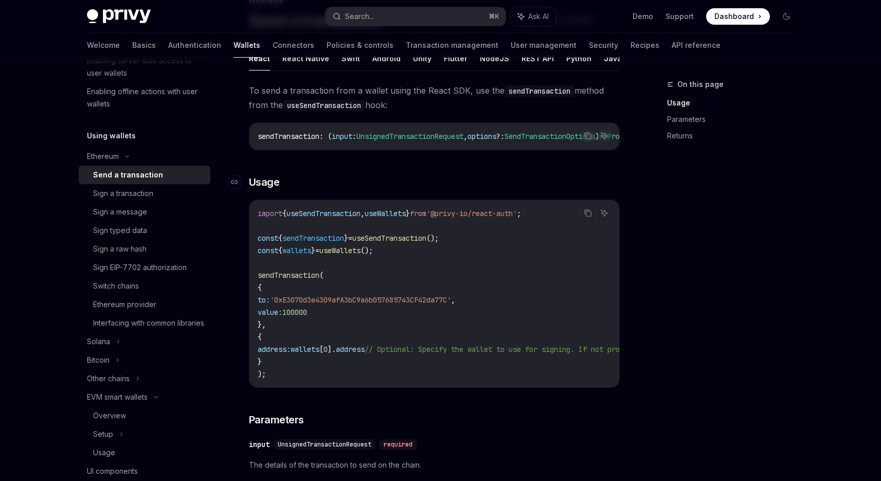
scroll to position [111, 0]
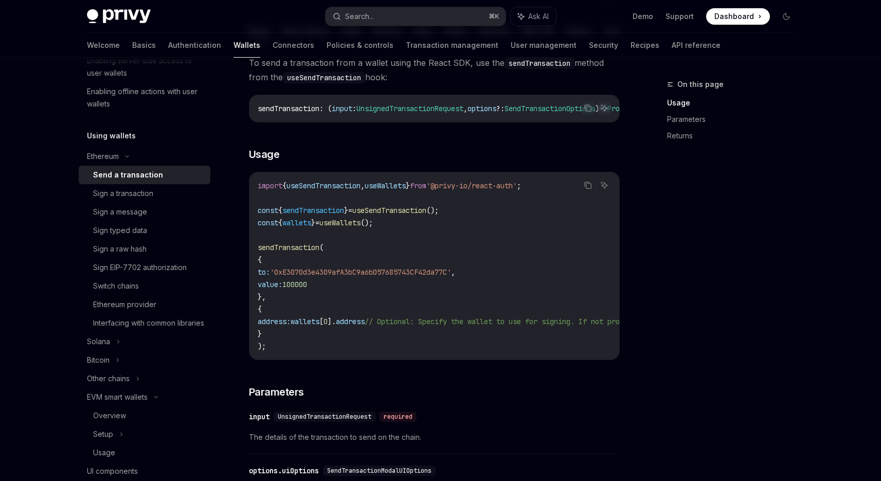
click at [350, 277] on span "'0xE3070d3e4309afA3bC9a6b057685743CF42da77C'" at bounding box center [360, 271] width 181 height 9
click at [352, 277] on span "'0xE3070d3e4309afA3bC9a6b057685743CF42da77C'" at bounding box center [360, 271] width 181 height 9
click at [416, 298] on code "import { useSendTransaction , useWallets } from '@privy-io/react-auth' ; const …" at bounding box center [527, 265] width 539 height 173
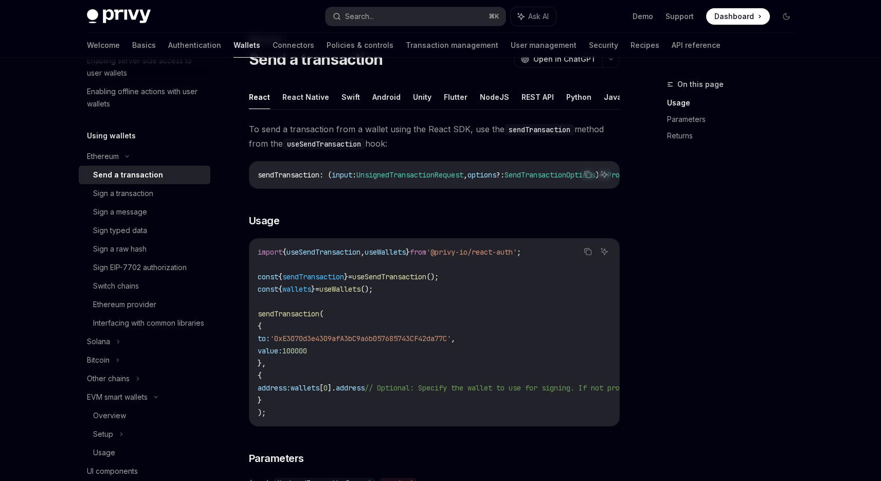
scroll to position [43, 0]
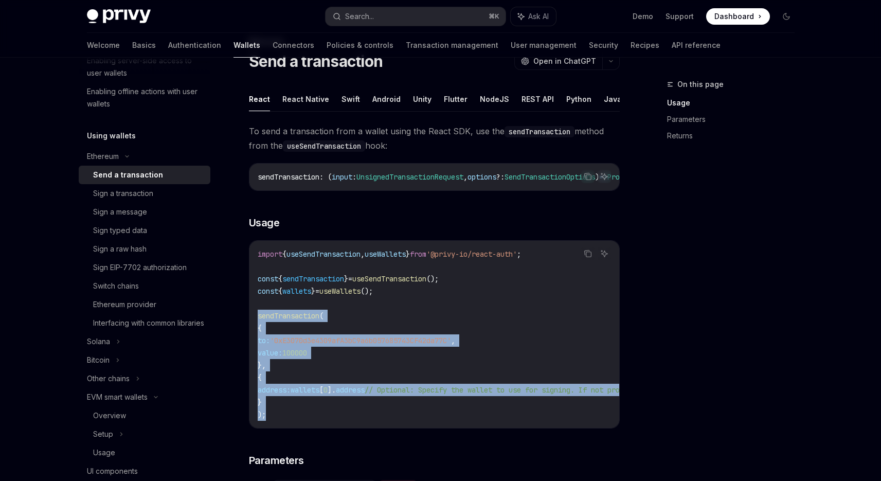
drag, startPoint x: 259, startPoint y: 318, endPoint x: 343, endPoint y: 415, distance: 129.0
click at [343, 415] on code "import { useSendTransaction , useWallets } from '@privy-io/react-auth' ; const …" at bounding box center [527, 334] width 539 height 173
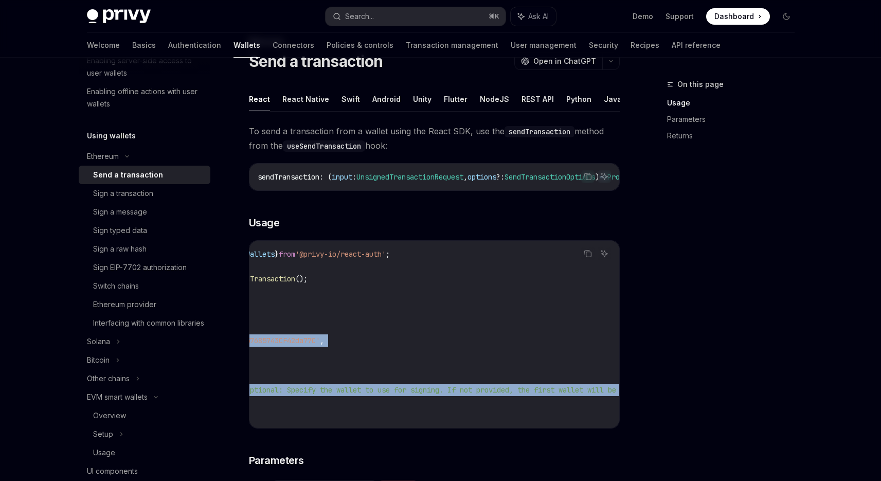
scroll to position [0, 0]
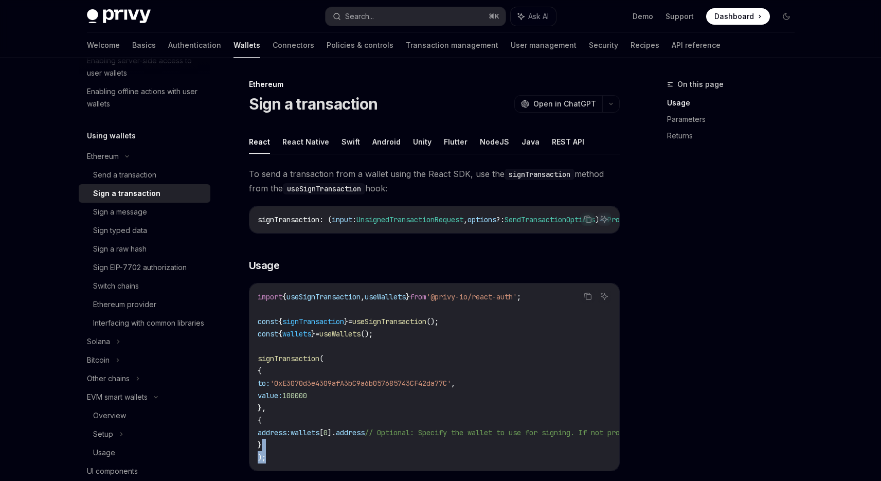
click at [292, 456] on code "import { useSignTransaction , useWallets } from '@privy-io/react-auth' ; const …" at bounding box center [527, 377] width 539 height 173
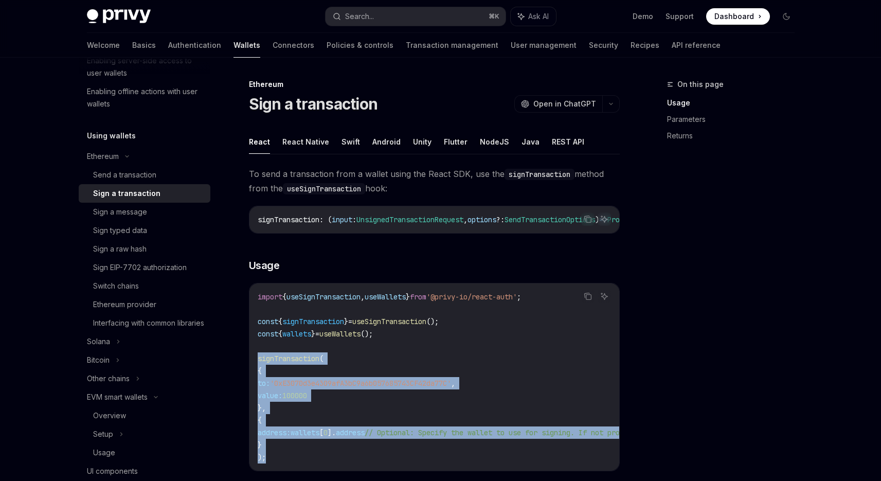
drag, startPoint x: 280, startPoint y: 466, endPoint x: 248, endPoint y: 366, distance: 104.9
click at [292, 134] on button "React Native" at bounding box center [305, 142] width 47 height 24
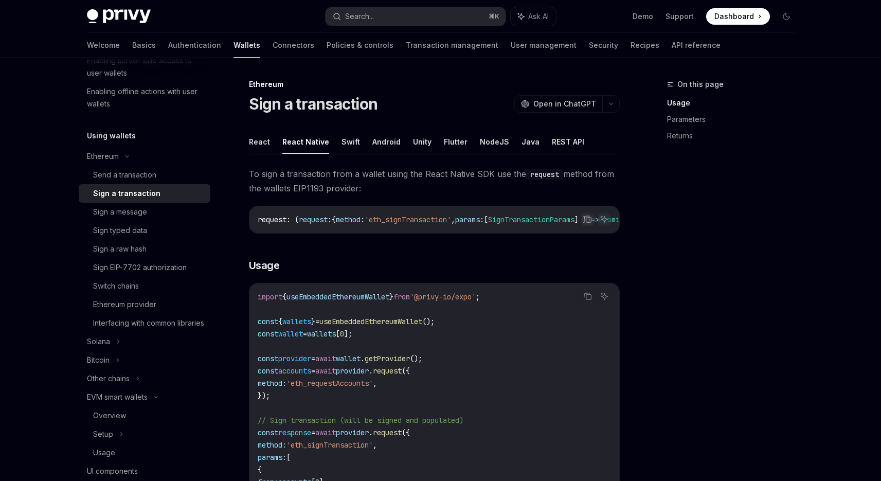
click at [300, 142] on button "React Native" at bounding box center [305, 142] width 47 height 24
type textarea "*"
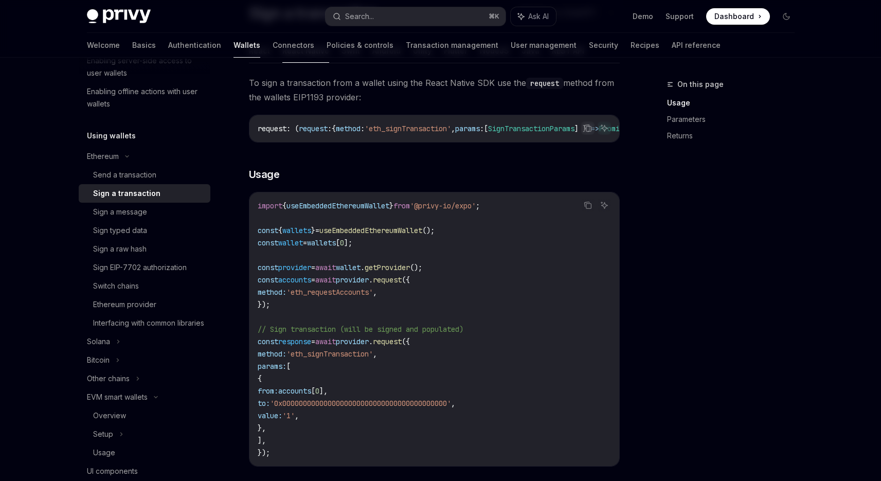
scroll to position [93, 0]
click at [336, 267] on span "await" at bounding box center [325, 265] width 21 height 9
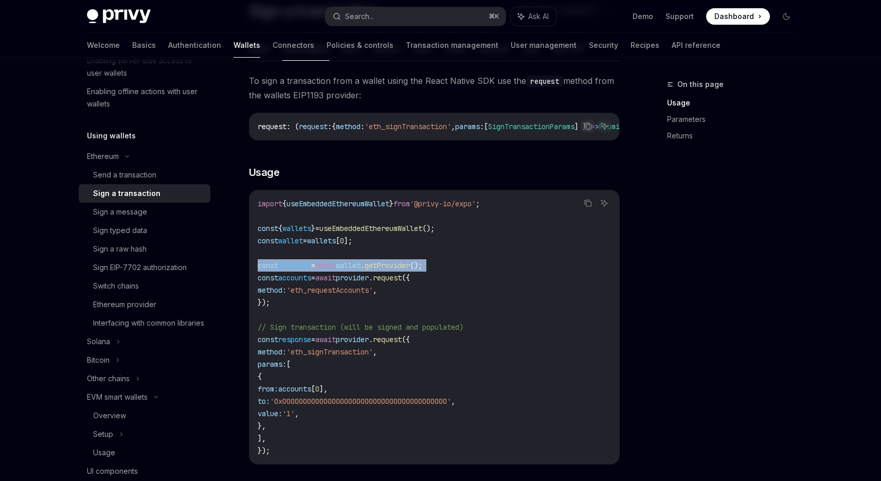
click at [336, 267] on span "await" at bounding box center [325, 265] width 21 height 9
copy code "const provider = await wallet . getProvider ();"
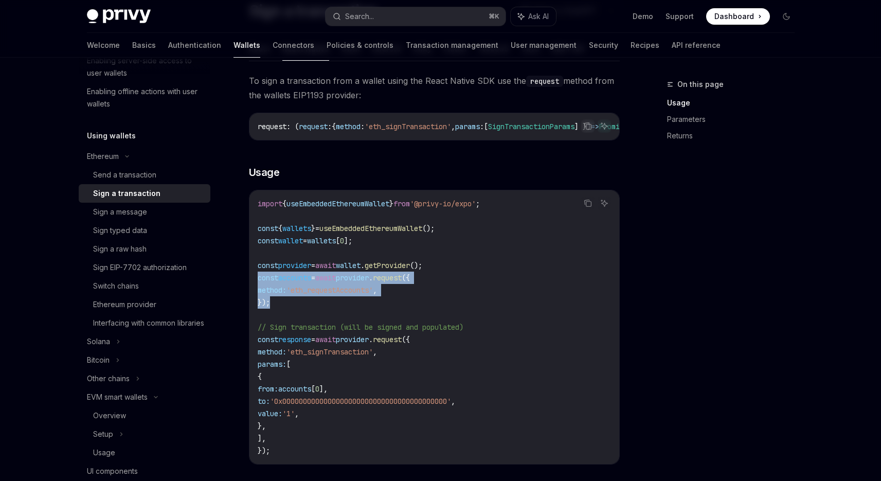
drag, startPoint x: 291, startPoint y: 308, endPoint x: 239, endPoint y: 284, distance: 57.1
click at [239, 284] on div "Ethereum Sign a transaction OpenAI Open in ChatGPT OpenAI Open in ChatGPT React…" at bounding box center [338, 424] width 568 height 879
copy code "const accounts = await provider . request ({ method: 'eth_requestAccounts' , });"
click at [306, 322] on code "import { useEmbeddedEthereumWallet } from '@privy-io/expo' ; const { wallets } …" at bounding box center [434, 326] width 353 height 259
drag, startPoint x: 294, startPoint y: 320, endPoint x: 231, endPoint y: 283, distance: 72.8
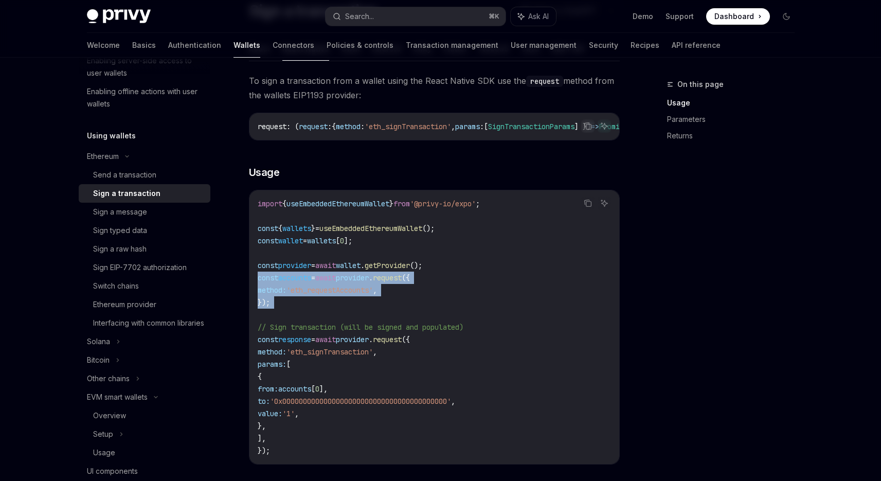
click at [231, 283] on div "Ethereum Sign a transaction OpenAI Open in ChatGPT OpenAI Open in ChatGPT React…" at bounding box center [338, 424] width 568 height 879
copy code "const accounts = await provider . request ({ method: 'eth_requestAccounts' , });"
click at [409, 230] on span "useEmbeddedEthereumWallet" at bounding box center [370, 228] width 103 height 9
click at [313, 301] on code "import { useEmbeddedEthereumWallet } from '@privy-io/expo' ; const { wallets } …" at bounding box center [434, 326] width 353 height 259
click at [276, 313] on code "import { useEmbeddedEthereumWallet } from '@privy-io/expo' ; const { wallets } …" at bounding box center [434, 326] width 353 height 259
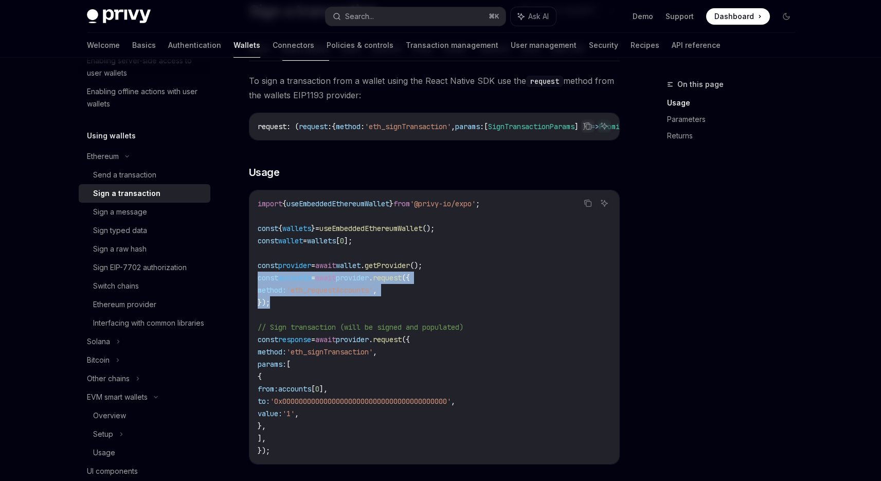
drag, startPoint x: 276, startPoint y: 311, endPoint x: 252, endPoint y: 282, distance: 37.3
click at [252, 282] on div "import { useEmbeddedEthereumWallet } from '@privy-io/expo' ; const { wallets } …" at bounding box center [434, 327] width 370 height 274
copy code "const accounts = await provider . request ({ method: 'eth_requestAccounts' , });"
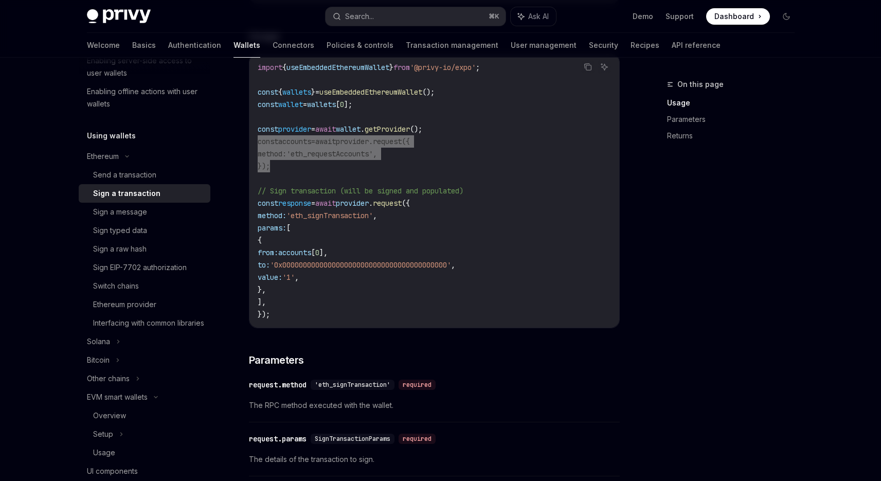
scroll to position [263, 0]
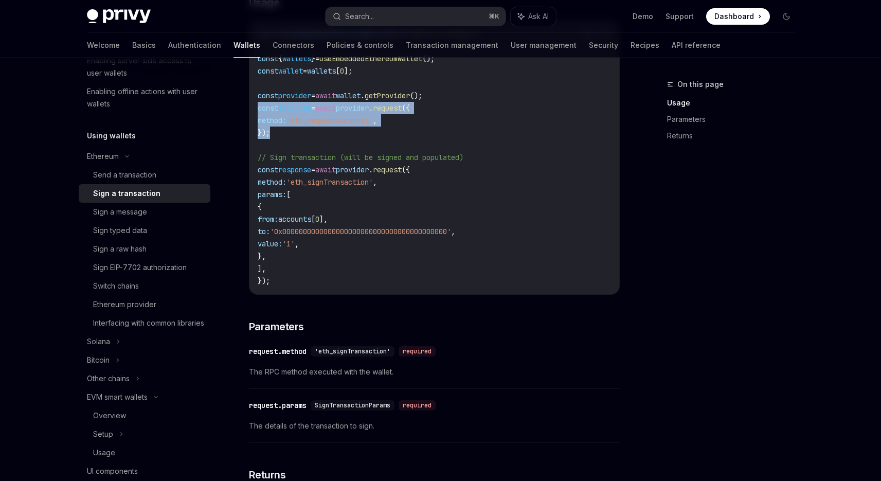
click at [333, 378] on span "The RPC method executed with the wallet." at bounding box center [434, 372] width 371 height 12
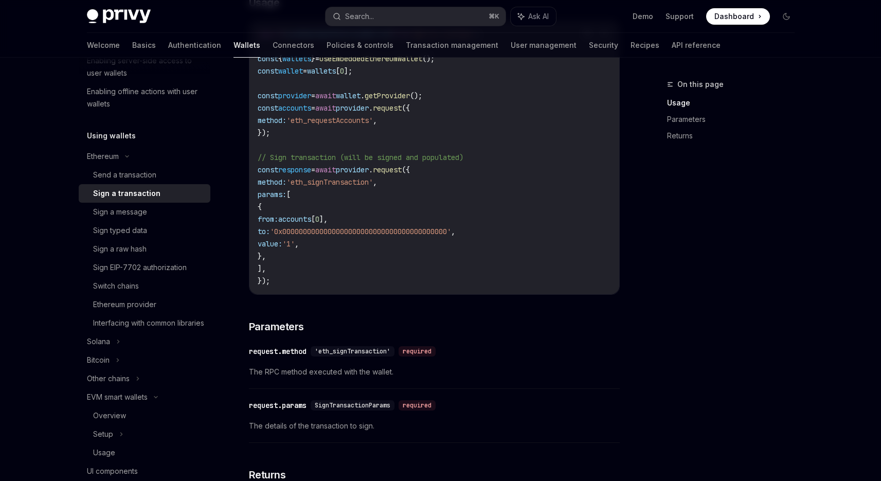
click at [333, 378] on span "The RPC method executed with the wallet." at bounding box center [434, 372] width 371 height 12
click at [338, 422] on div "​ request.params SignTransactionParams required The details of the transaction …" at bounding box center [434, 418] width 371 height 49
click at [337, 422] on div "​ request.params SignTransactionParams required The details of the transaction …" at bounding box center [434, 418] width 371 height 49
drag, startPoint x: 336, startPoint y: 423, endPoint x: 424, endPoint y: 406, distance: 89.0
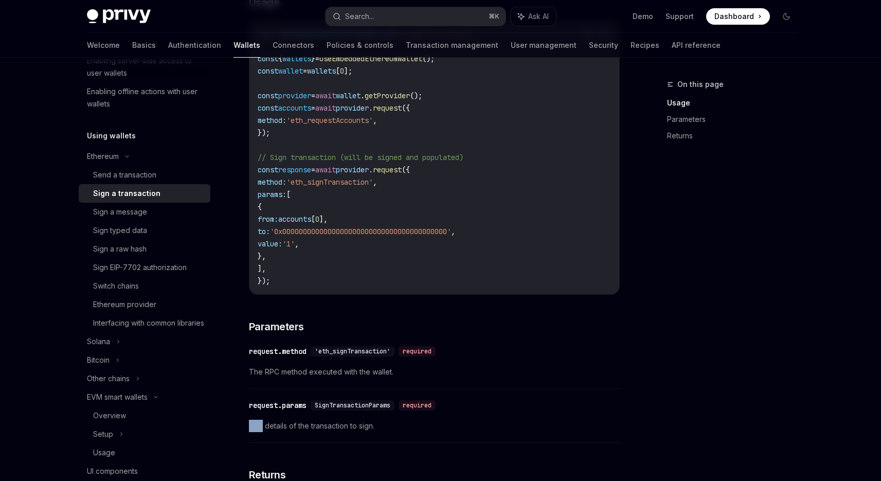
click at [336, 423] on div "​ request.params SignTransactionParams required The details of the transaction …" at bounding box center [434, 418] width 371 height 49
click at [489, 394] on div "To sign a transaction from a wallet using the React Native SDK use the request …" at bounding box center [434, 223] width 371 height 638
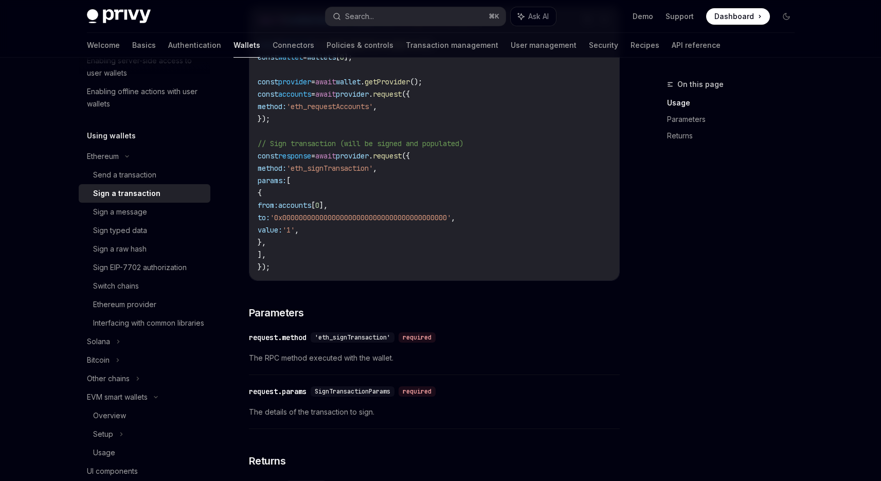
scroll to position [280, 0]
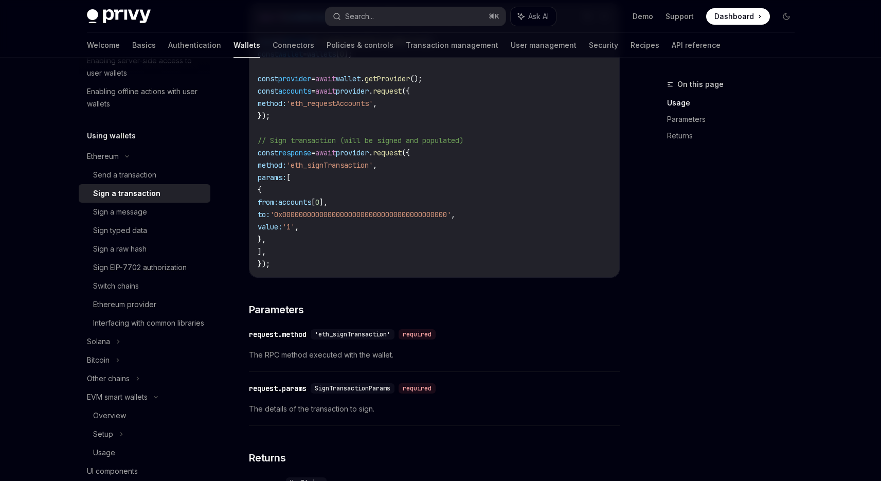
click at [295, 277] on div "import { useEmbeddedEthereumWallet } from '@privy-io/expo' ; const { wallets } …" at bounding box center [434, 141] width 370 height 274
drag, startPoint x: 426, startPoint y: 333, endPoint x: 408, endPoint y: 342, distance: 20.7
click at [426, 334] on div "required" at bounding box center [417, 334] width 37 height 10
click at [372, 392] on span "SignTransactionParams" at bounding box center [353, 388] width 76 height 8
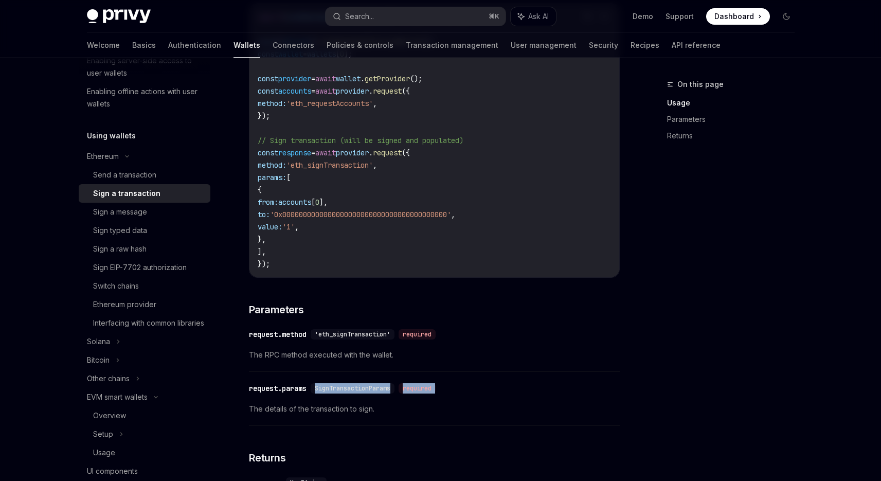
click at [372, 392] on span "SignTransactionParams" at bounding box center [353, 388] width 76 height 8
click at [373, 392] on span "SignTransactionParams" at bounding box center [353, 388] width 76 height 8
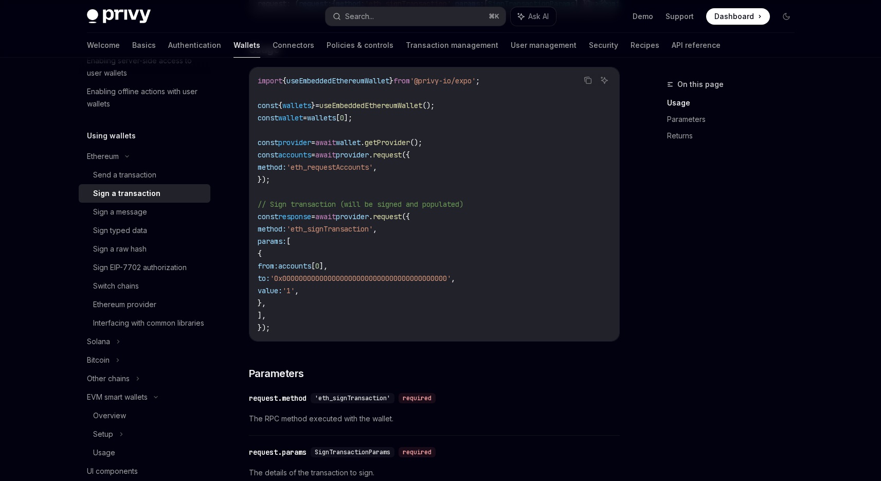
scroll to position [214, 0]
click at [402, 218] on span "request" at bounding box center [387, 217] width 29 height 9
click at [402, 219] on span "request" at bounding box center [387, 217] width 29 height 9
click at [402, 222] on span "request" at bounding box center [387, 217] width 29 height 9
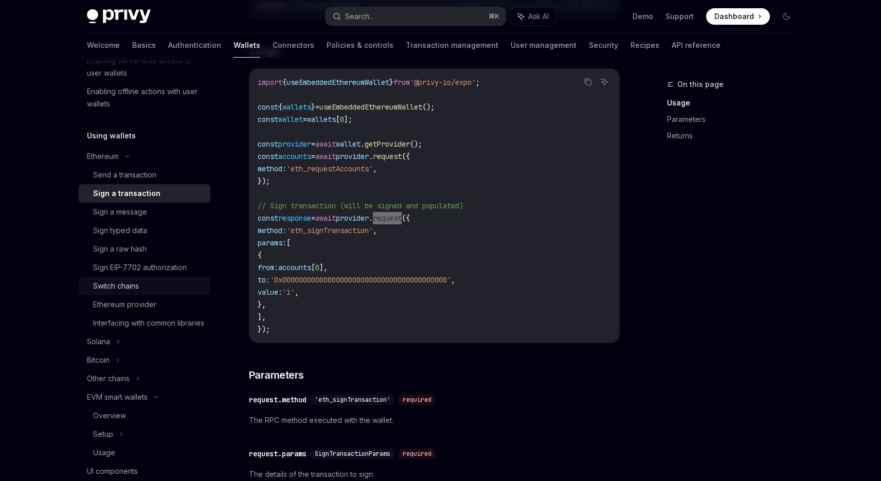
click at [133, 284] on div "Switch chains" at bounding box center [116, 286] width 46 height 12
click at [138, 225] on div "Sign typed data" at bounding box center [120, 230] width 54 height 12
click at [372, 258] on code "import { useEmbeddedEthereumWallet } from '@privy-io/expo' ; const { wallets } …" at bounding box center [434, 205] width 353 height 259
click at [291, 245] on span "[" at bounding box center [288, 242] width 4 height 9
click at [387, 228] on code "import { useEmbeddedEthereumWallet } from '@privy-io/expo' ; const { wallets } …" at bounding box center [434, 205] width 353 height 259
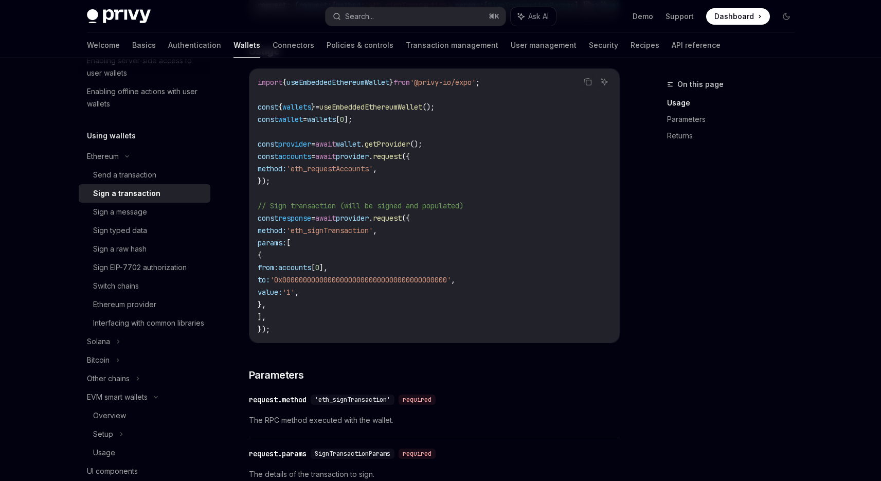
click at [387, 228] on code "import { useEmbeddedEthereumWallet } from '@privy-io/expo' ; const { wallets } …" at bounding box center [434, 205] width 353 height 259
click at [368, 233] on span "'eth_signTransaction'" at bounding box center [329, 230] width 86 height 9
copy span "eth_signTransaction"
click at [306, 308] on code "import { useEmbeddedEthereumWallet } from '@privy-io/expo' ; const { wallets } …" at bounding box center [434, 205] width 353 height 259
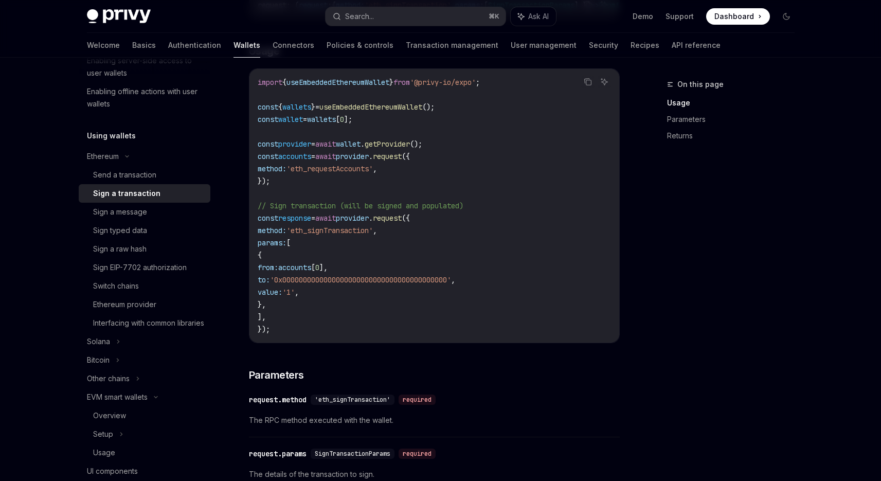
click at [402, 221] on span "request" at bounding box center [387, 217] width 29 height 9
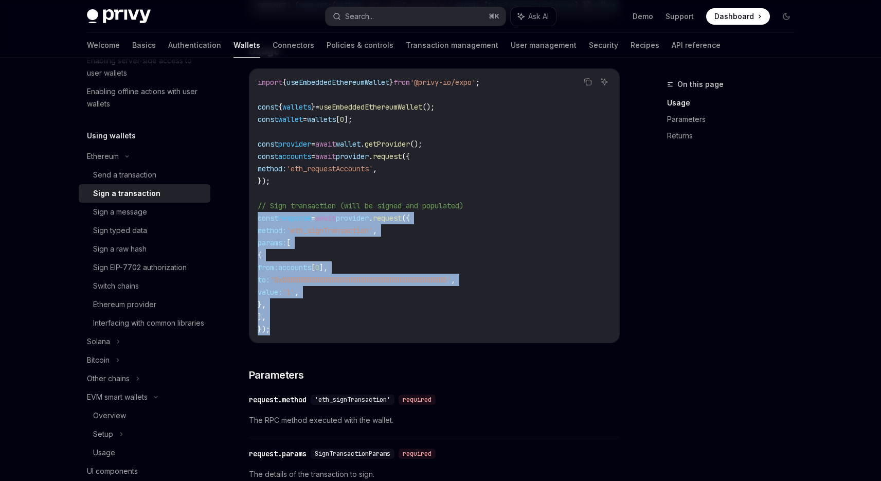
drag, startPoint x: 287, startPoint y: 328, endPoint x: 241, endPoint y: 223, distance: 114.9
click at [241, 223] on div "Ethereum Sign a transaction OpenAI Open in ChatGPT OpenAI Open in ChatGPT React…" at bounding box center [338, 303] width 568 height 879
click at [299, 316] on code "import { useEmbeddedEthereumWallet } from '@privy-io/expo' ; const { wallets } …" at bounding box center [434, 205] width 353 height 259
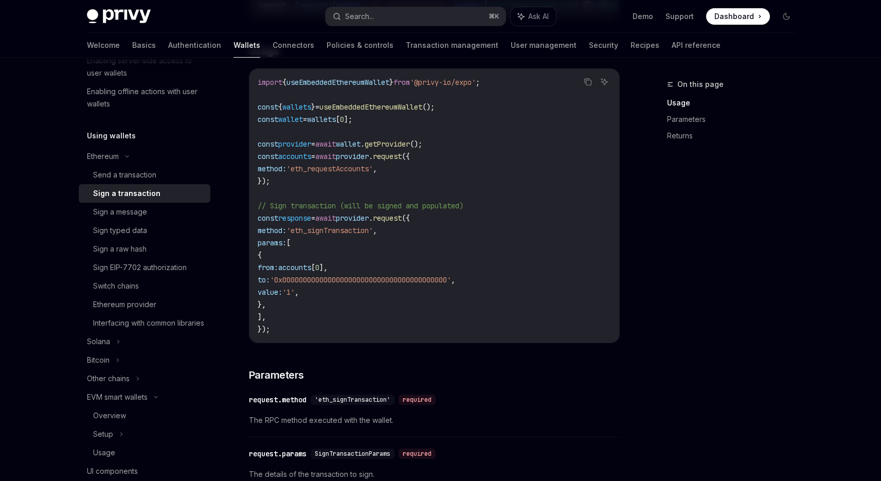
click at [287, 329] on code "import { useEmbeddedEthereumWallet } from '@privy-io/expo' ; const { wallets } …" at bounding box center [434, 205] width 353 height 259
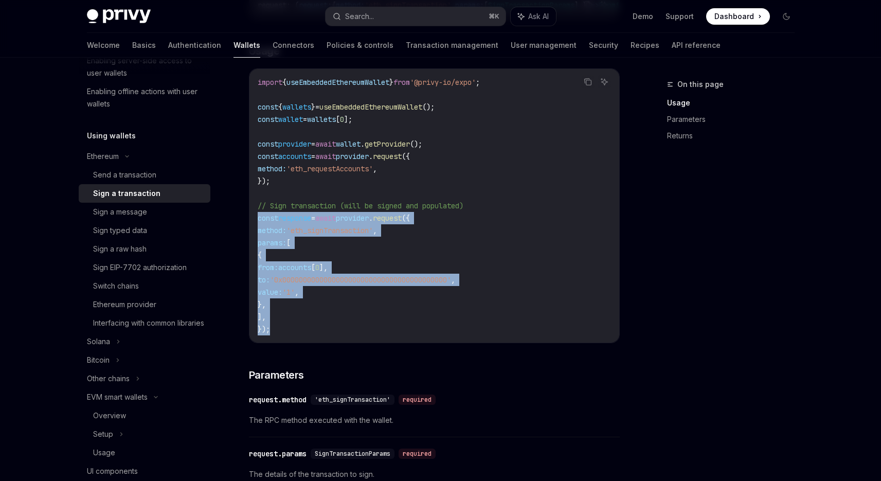
drag, startPoint x: 280, startPoint y: 335, endPoint x: 253, endPoint y: 215, distance: 122.8
click at [253, 215] on div "import { useEmbeddedEthereumWallet } from '@privy-io/expo' ; const { wallets } …" at bounding box center [434, 206] width 370 height 274
copy code "const response = await provider . request ({ method: 'eth_signTransaction' , pa…"
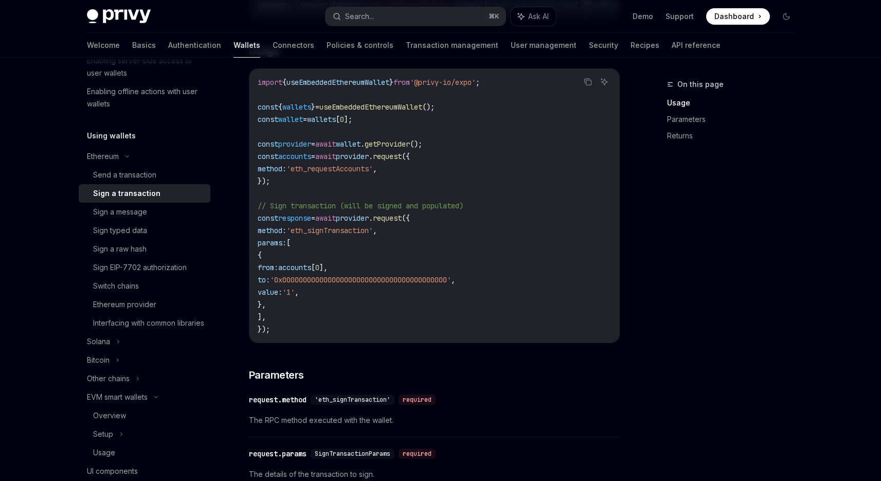
click at [493, 174] on code "import { useEmbeddedEthereumWallet } from '@privy-io/expo' ; const { wallets } …" at bounding box center [434, 205] width 353 height 259
click at [421, 208] on span "// Sign transaction (will be signed and populated)" at bounding box center [361, 205] width 206 height 9
click at [370, 227] on code "import { useEmbeddedEthereumWallet } from '@privy-io/expo' ; const { wallets } …" at bounding box center [434, 205] width 353 height 259
click at [365, 229] on span "'eth_signTransaction'" at bounding box center [329, 230] width 86 height 9
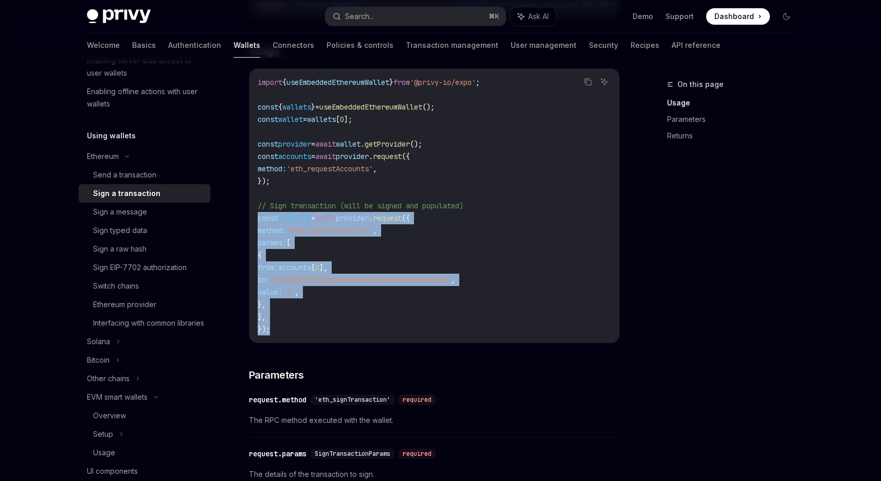
drag, startPoint x: 270, startPoint y: 314, endPoint x: 246, endPoint y: 224, distance: 93.2
click at [246, 224] on div "Ethereum Sign a transaction OpenAI Open in ChatGPT OpenAI Open in ChatGPT React…" at bounding box center [338, 303] width 568 height 879
copy code "const response = await provider . request ({ method: 'eth_signTransaction' , pa…"
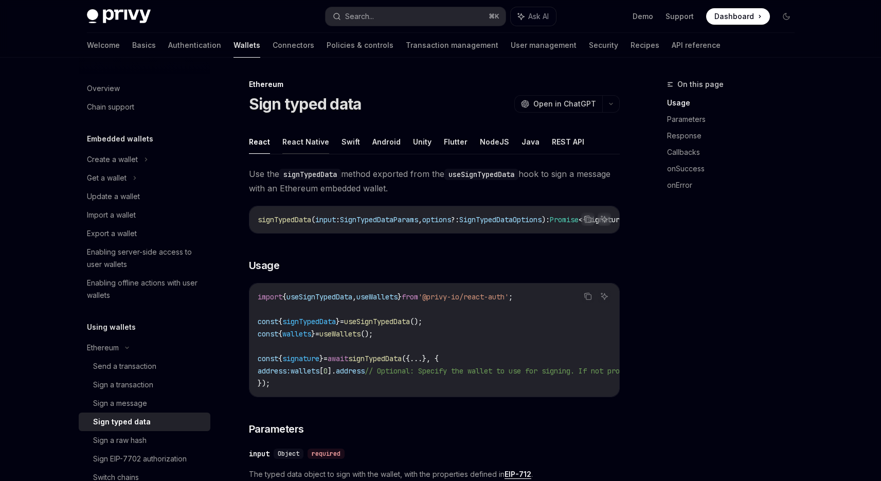
drag, startPoint x: 0, startPoint y: 0, endPoint x: 321, endPoint y: 136, distance: 349.1
click at [321, 136] on button "React Native" at bounding box center [305, 142] width 47 height 24
type textarea "*"
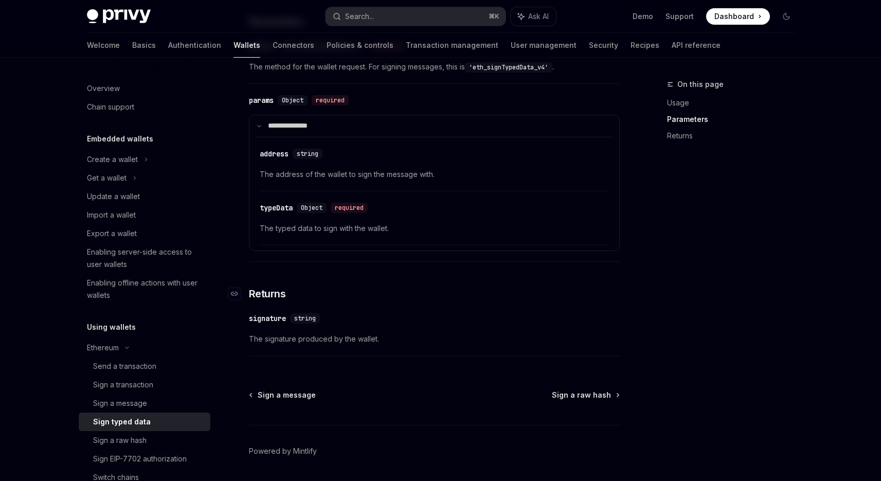
scroll to position [480, 0]
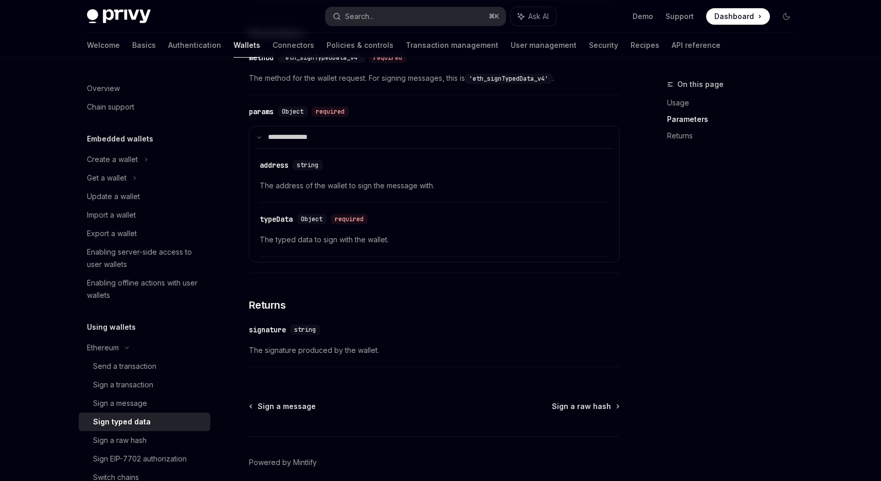
click at [266, 340] on div "​ signature string The signature produced by the wallet." at bounding box center [434, 342] width 371 height 49
click at [267, 307] on span "Returns" at bounding box center [267, 305] width 37 height 14
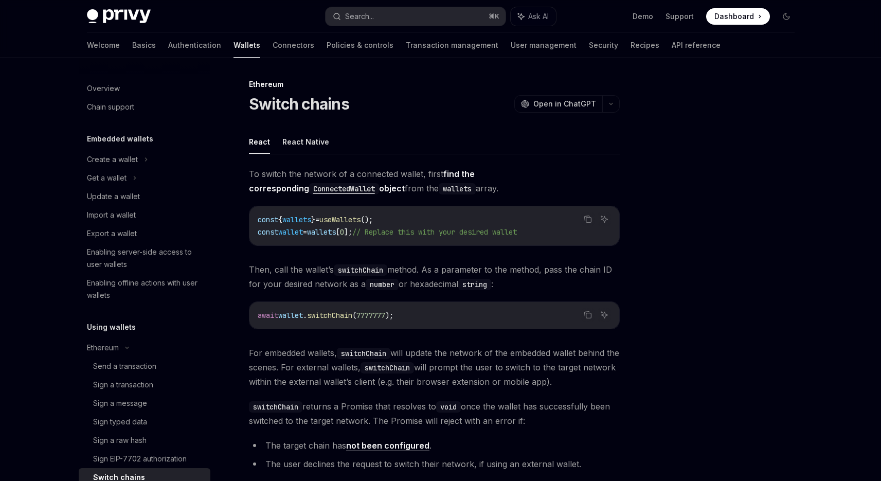
scroll to position [208, 0]
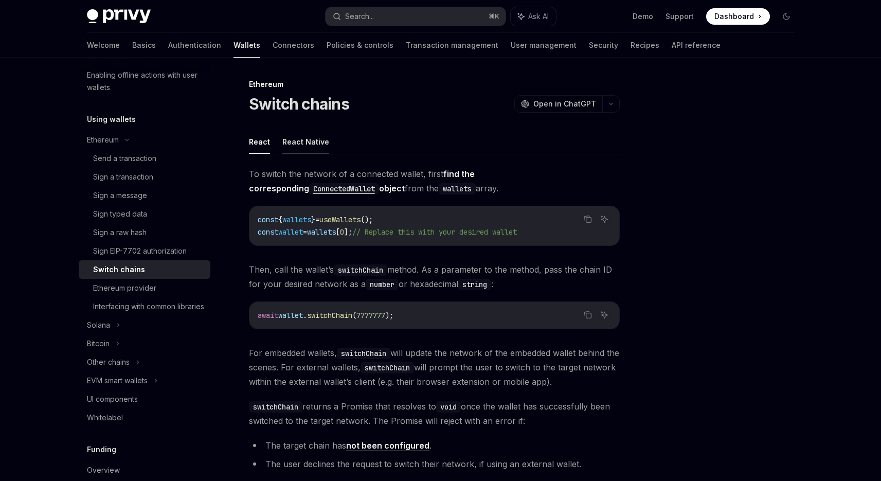
click at [296, 143] on button "React Native" at bounding box center [305, 142] width 47 height 24
type textarea "*"
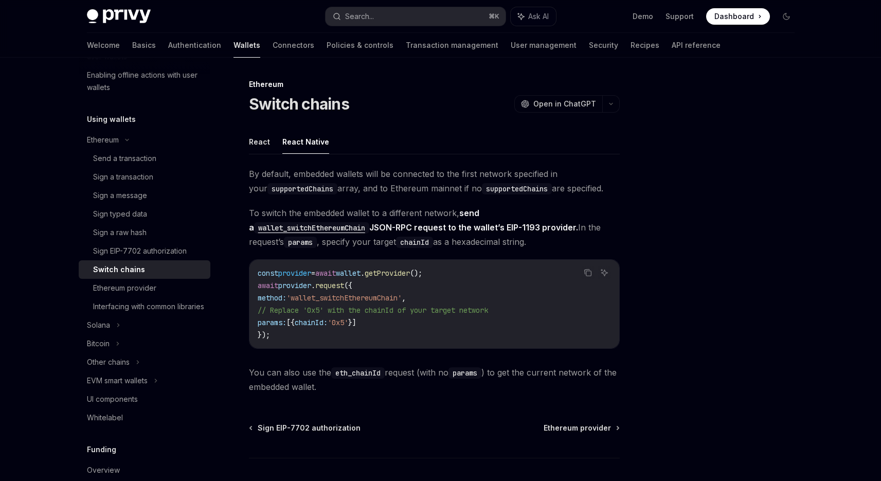
click at [328, 318] on span "chainId:" at bounding box center [311, 322] width 33 height 9
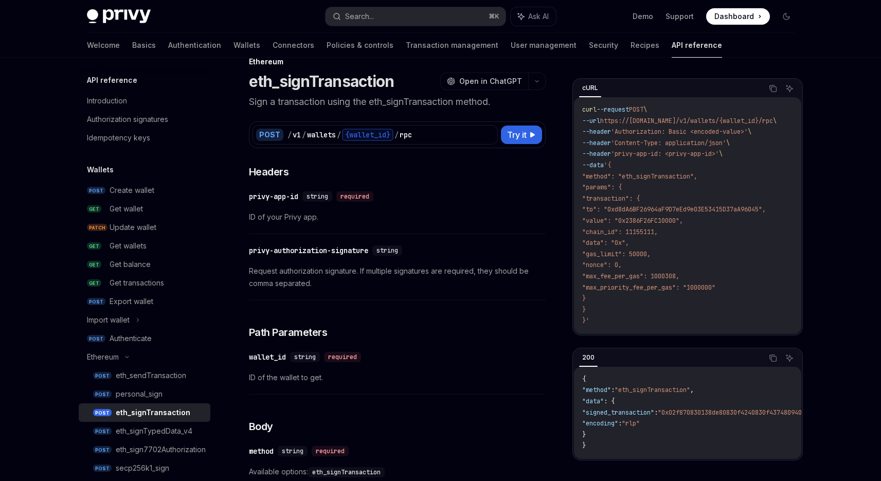
scroll to position [23, 0]
click at [423, 140] on div "POST / v1 / wallets / {wallet_id} / rpc" at bounding box center [374, 134] width 245 height 20
click at [519, 134] on span "Try it" at bounding box center [517, 134] width 20 height 12
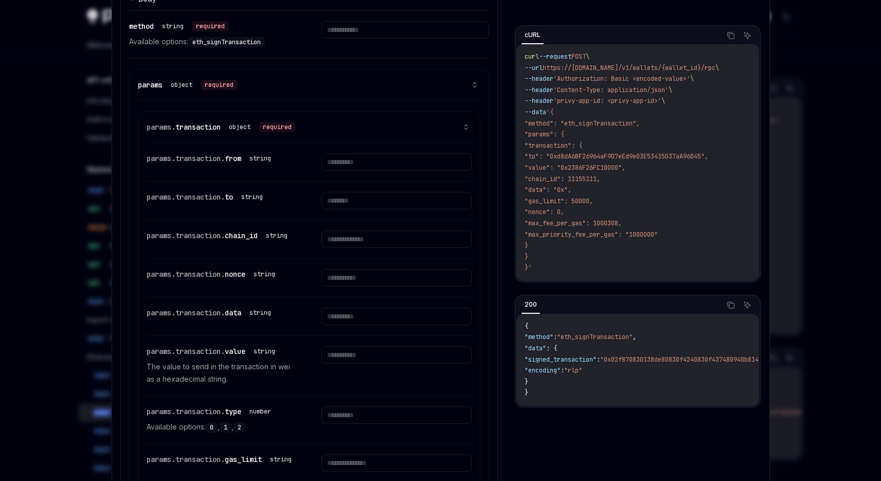
click at [595, 131] on code "curl --request POST \ --url https://[DOMAIN_NAME]/v1/wallets/{wallet_id}/rpc \ …" at bounding box center [637, 162] width 226 height 222
click at [598, 126] on span ""method": "eth_signTransaction"," at bounding box center [581, 123] width 115 height 8
click at [682, 158] on span ""to": "0xd8dA6BF26964aF9D7eEd9e03E53415D37aA96045"," at bounding box center [616, 156] width 184 height 8
click at [567, 143] on span ""transaction": {" at bounding box center [553, 145] width 58 height 8
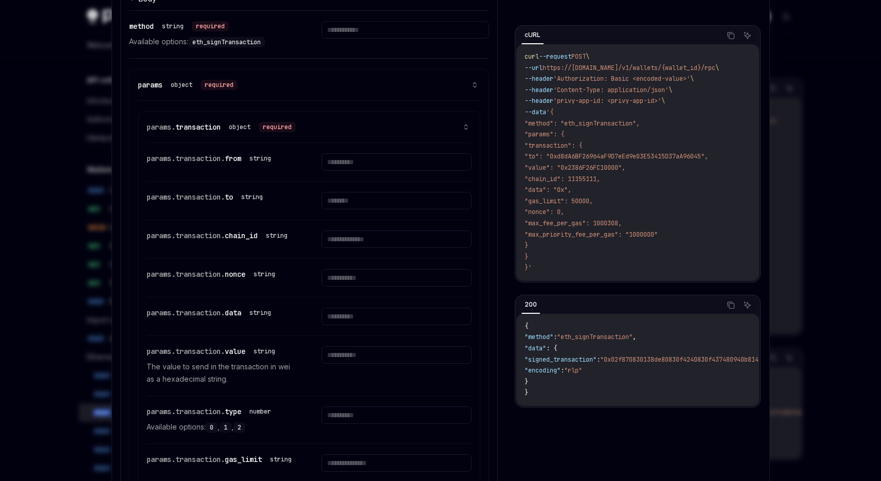
click at [564, 132] on span ""params": {" at bounding box center [544, 134] width 40 height 8
drag, startPoint x: 566, startPoint y: 137, endPoint x: 531, endPoint y: 255, distance: 123.0
click at [531, 255] on code "curl --request POST \ --url https://[DOMAIN_NAME]/v1/wallets/{wallet_id}/rpc \ …" at bounding box center [637, 162] width 226 height 222
copy code "{ "transaction": { "to": "0xd8dA6BF26964aF9D7eEd9e03E53415D37aA96045", "value":…"
click at [613, 173] on code "curl --request POST \ --url https://[DOMAIN_NAME]/v1/wallets/{wallet_id}/rpc \ …" at bounding box center [637, 162] width 226 height 222
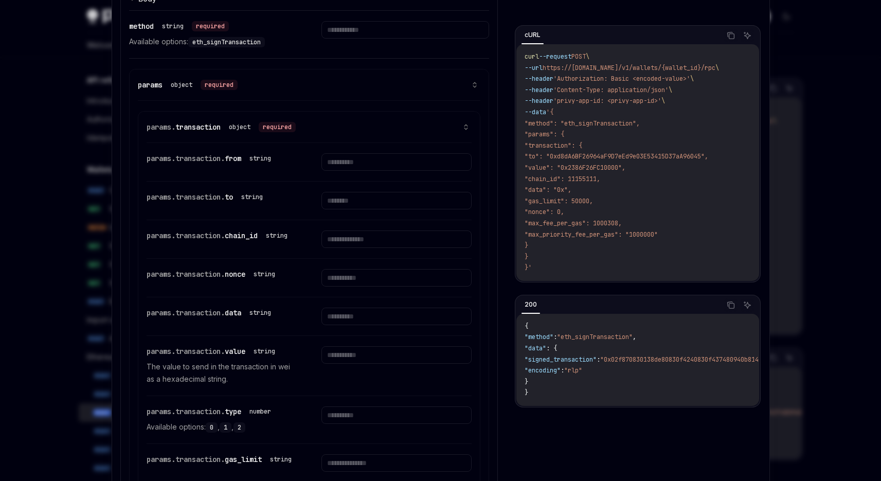
click at [695, 182] on code "curl --request POST \ --url https://[DOMAIN_NAME]/v1/wallets/{wallet_id}/rpc \ …" at bounding box center [637, 162] width 226 height 222
click at [823, 198] on div at bounding box center [440, 240] width 881 height 481
type textarea "*"
